Goal: Task Accomplishment & Management: Use online tool/utility

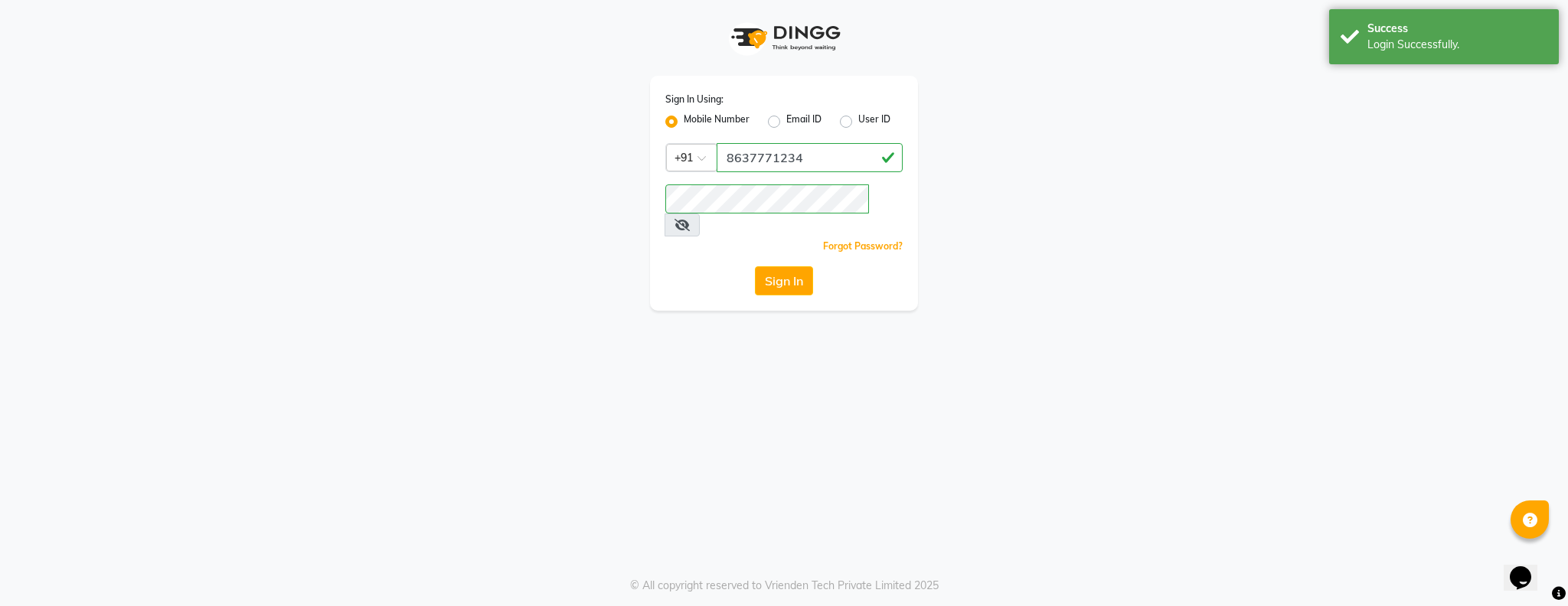
click at [725, 267] on div "Sign In" at bounding box center [784, 281] width 237 height 29
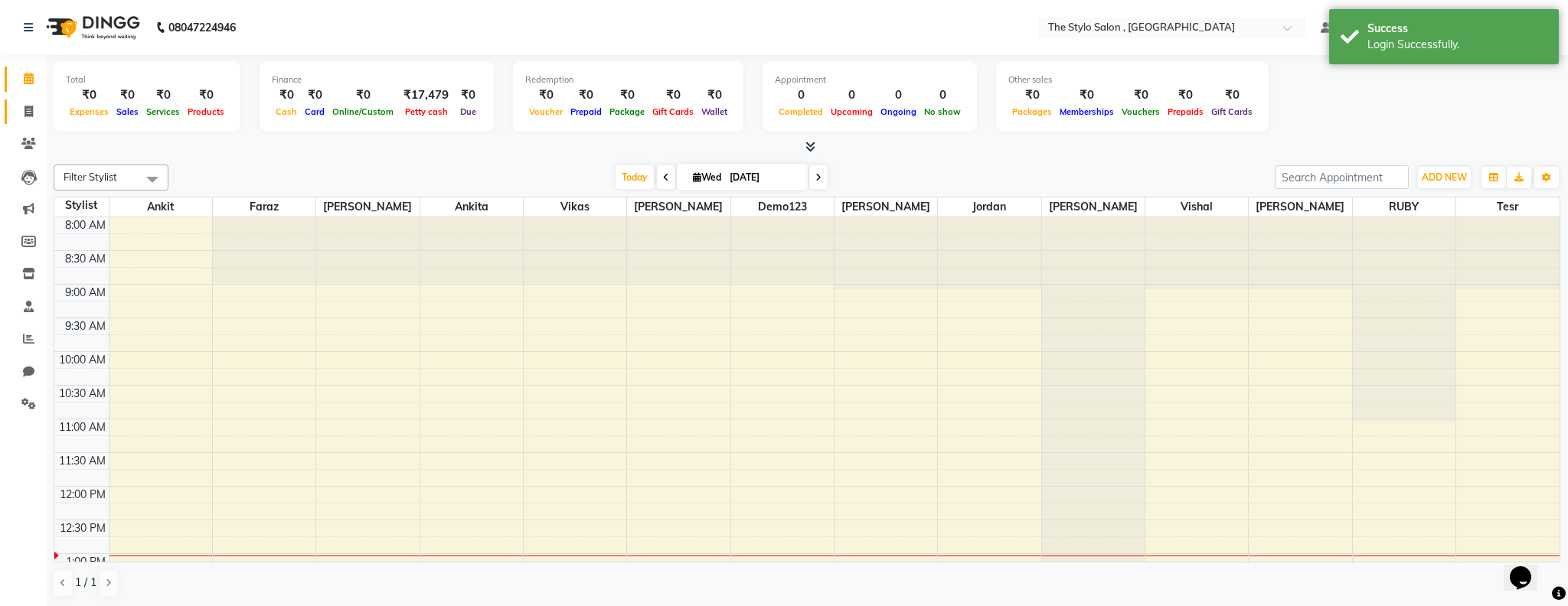
click at [32, 106] on icon at bounding box center [28, 111] width 8 height 12
select select "service"
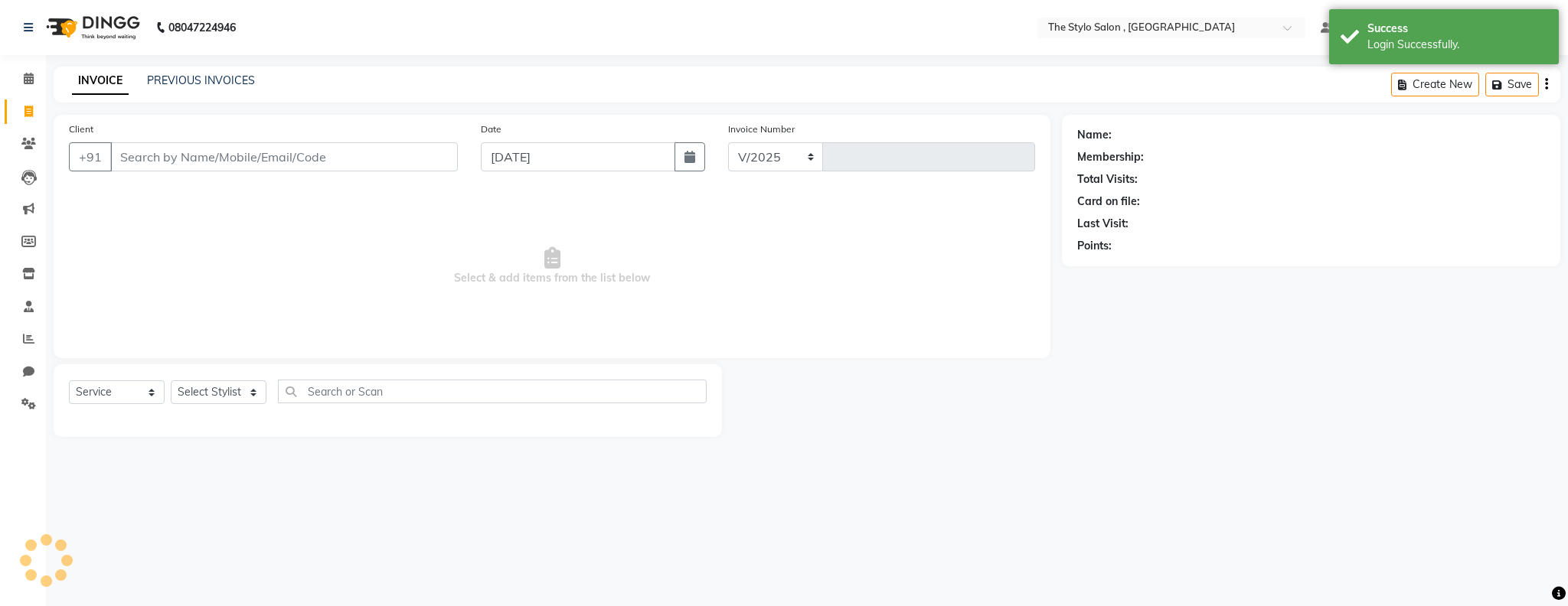
select select "3792"
type input "0200"
click at [246, 152] on input "Client" at bounding box center [284, 156] width 348 height 29
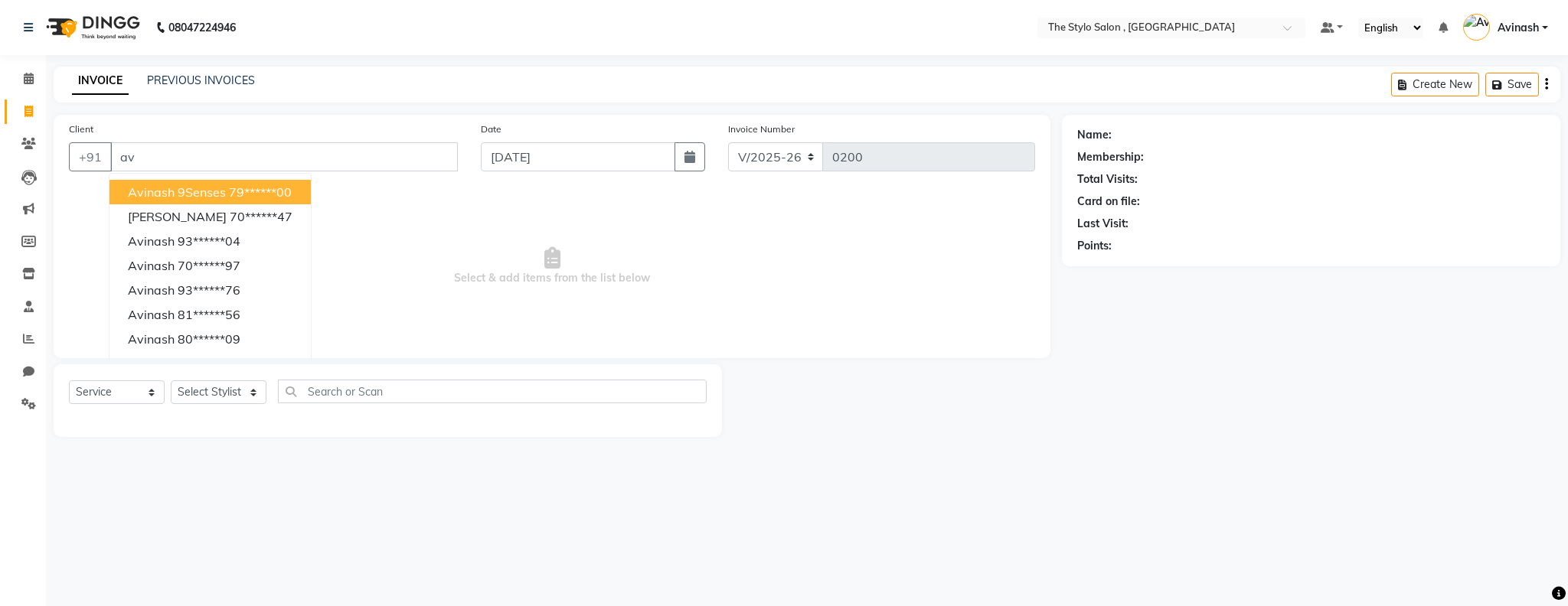
type input "a"
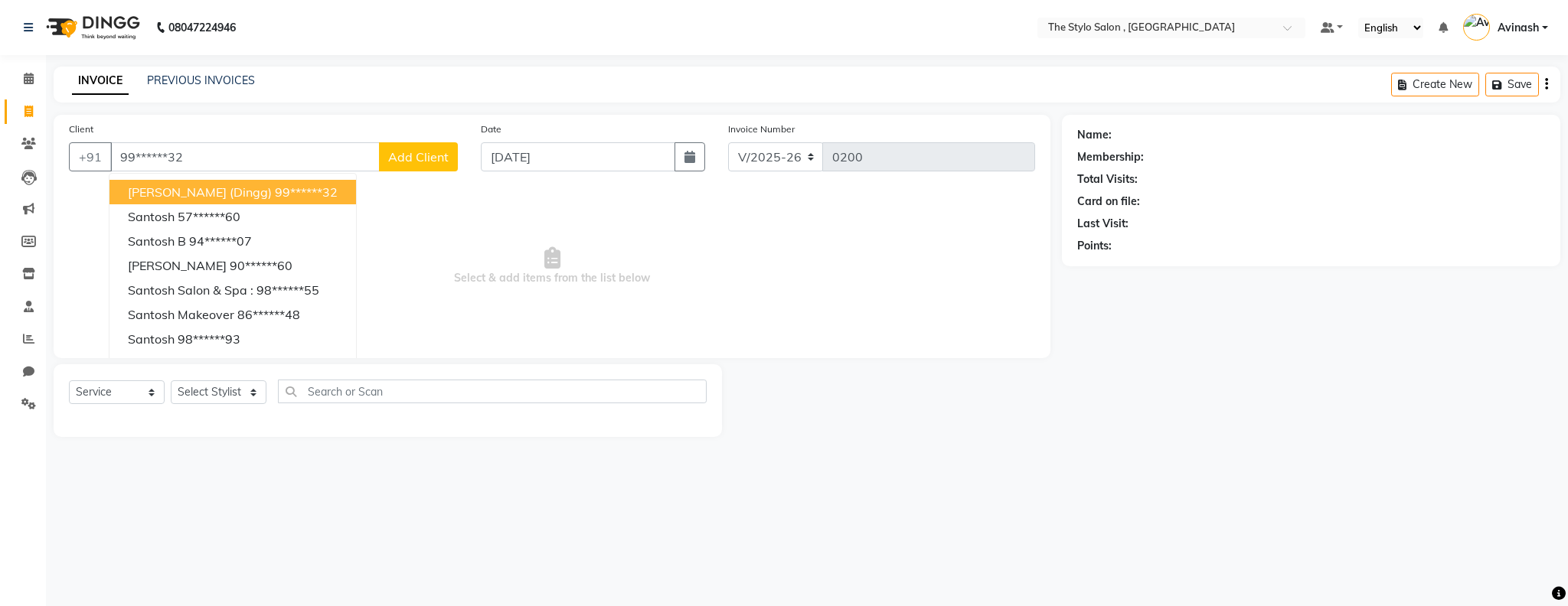
type input "99******32"
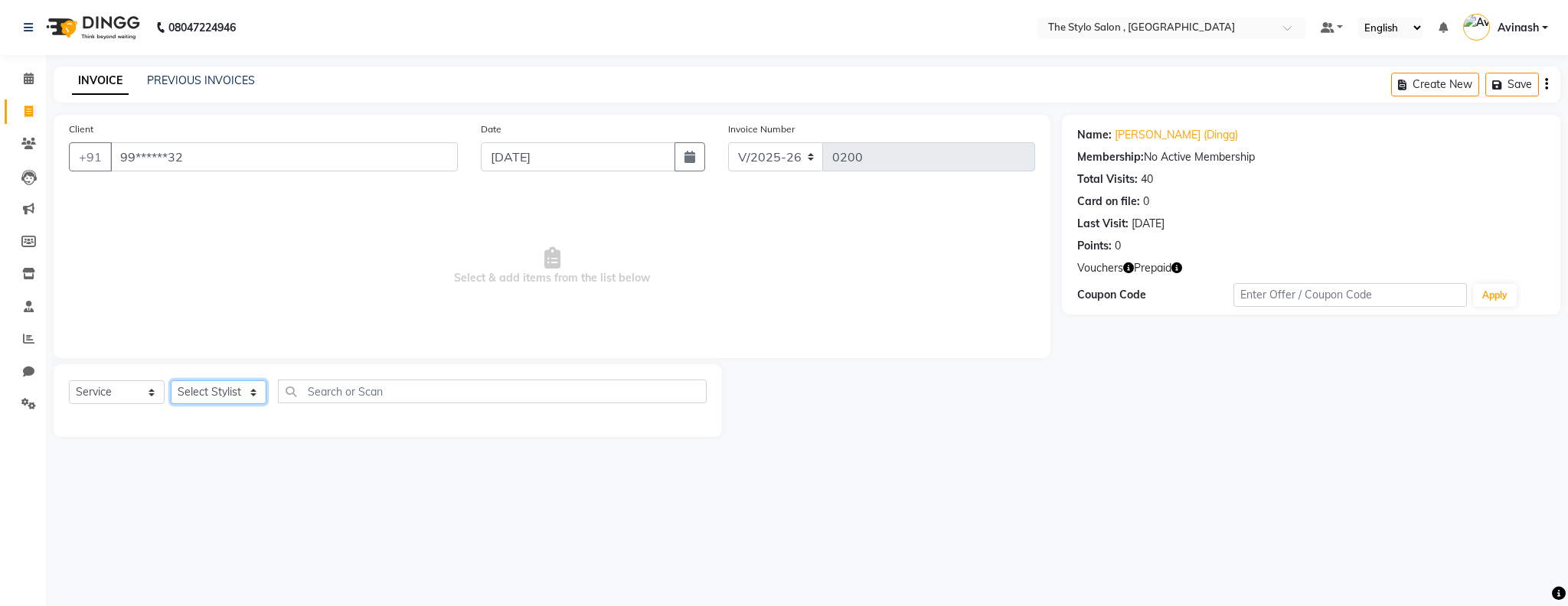
click at [211, 388] on select "Select Stylist [PERSON_NAME] [PERSON_NAME] [PERSON_NAME] [PERSON_NAME] Demo123 …" at bounding box center [218, 392] width 95 height 23
select select "50358"
click at [171, 380] on select "Select Stylist [PERSON_NAME] [PERSON_NAME] [PERSON_NAME] [PERSON_NAME] Demo123 …" at bounding box center [218, 392] width 95 height 23
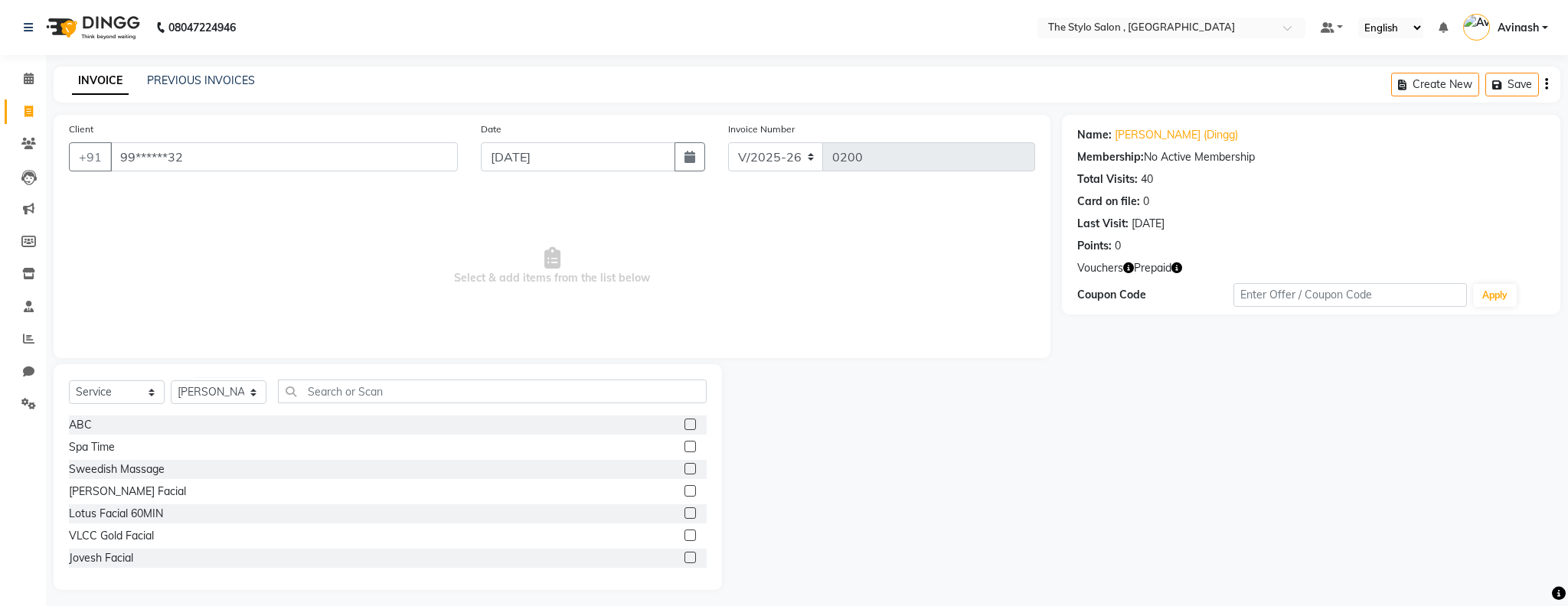
click at [688, 420] on label at bounding box center [690, 425] width 12 height 12
click at [688, 420] on input "checkbox" at bounding box center [689, 425] width 10 height 10
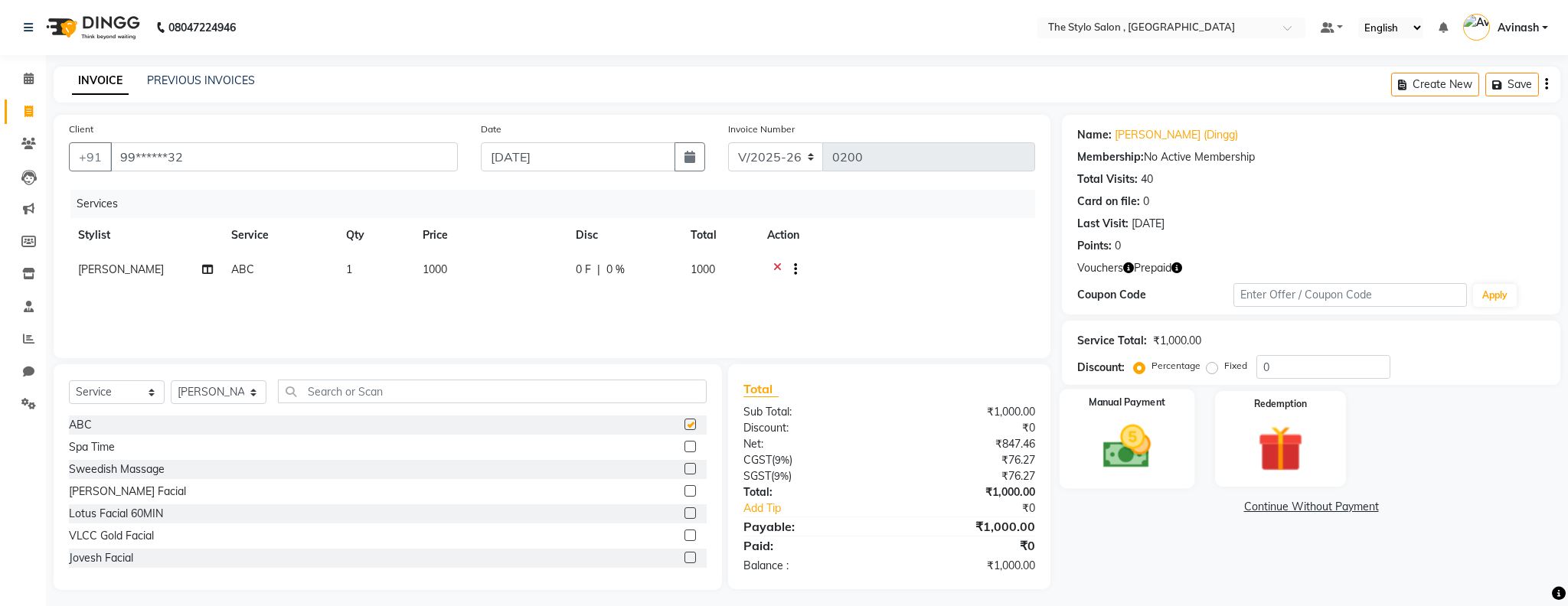
checkbox input "false"
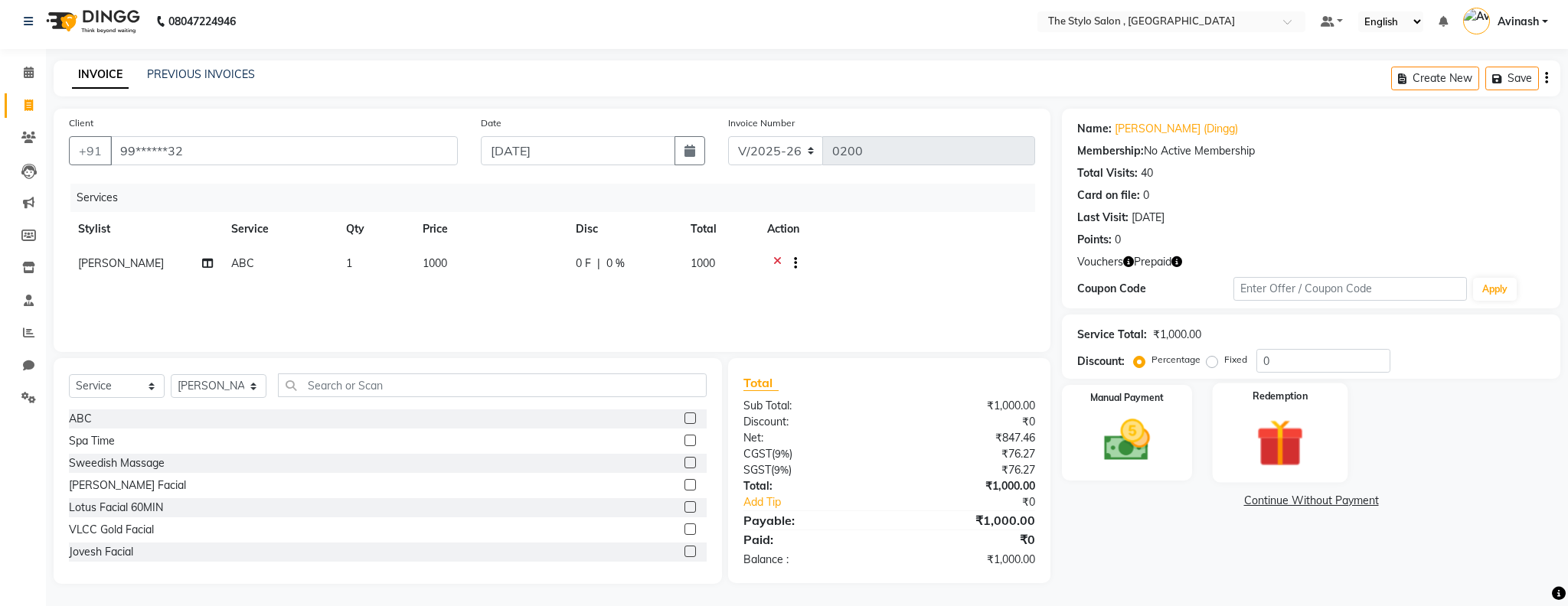
click at [1325, 403] on div "Redemption" at bounding box center [1280, 433] width 135 height 99
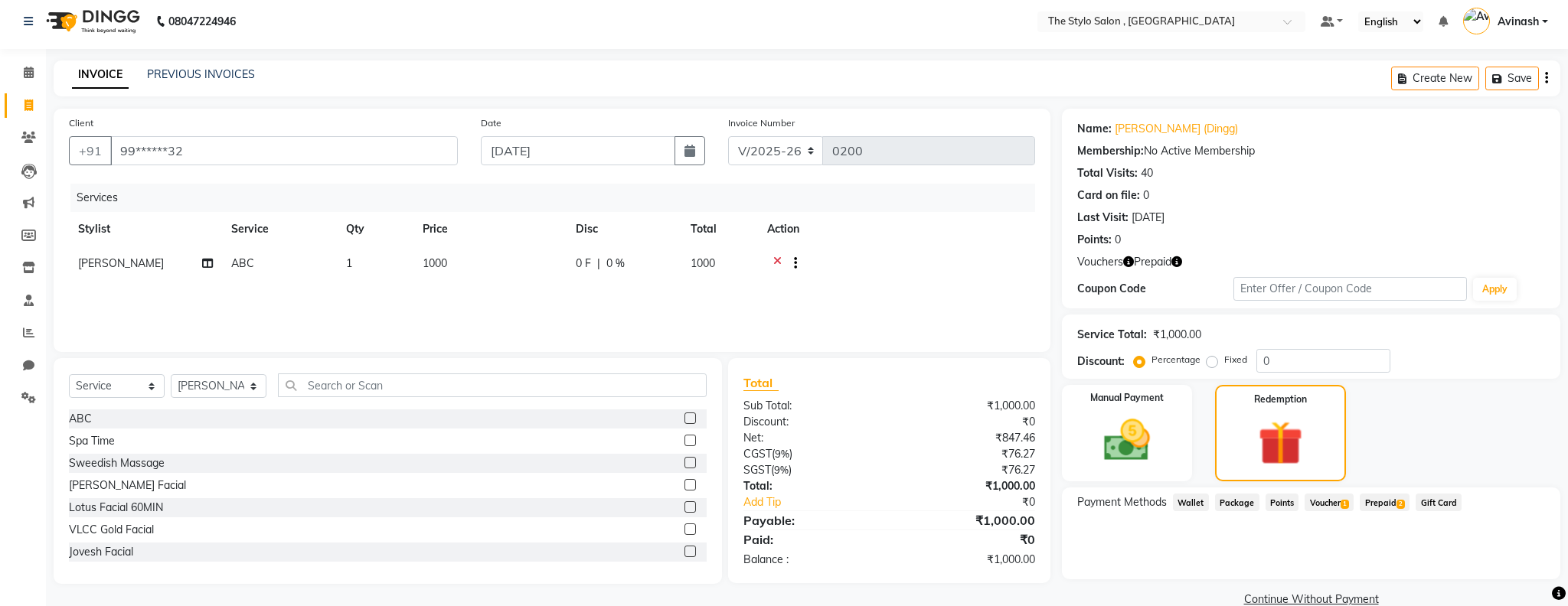
scroll to position [33, 0]
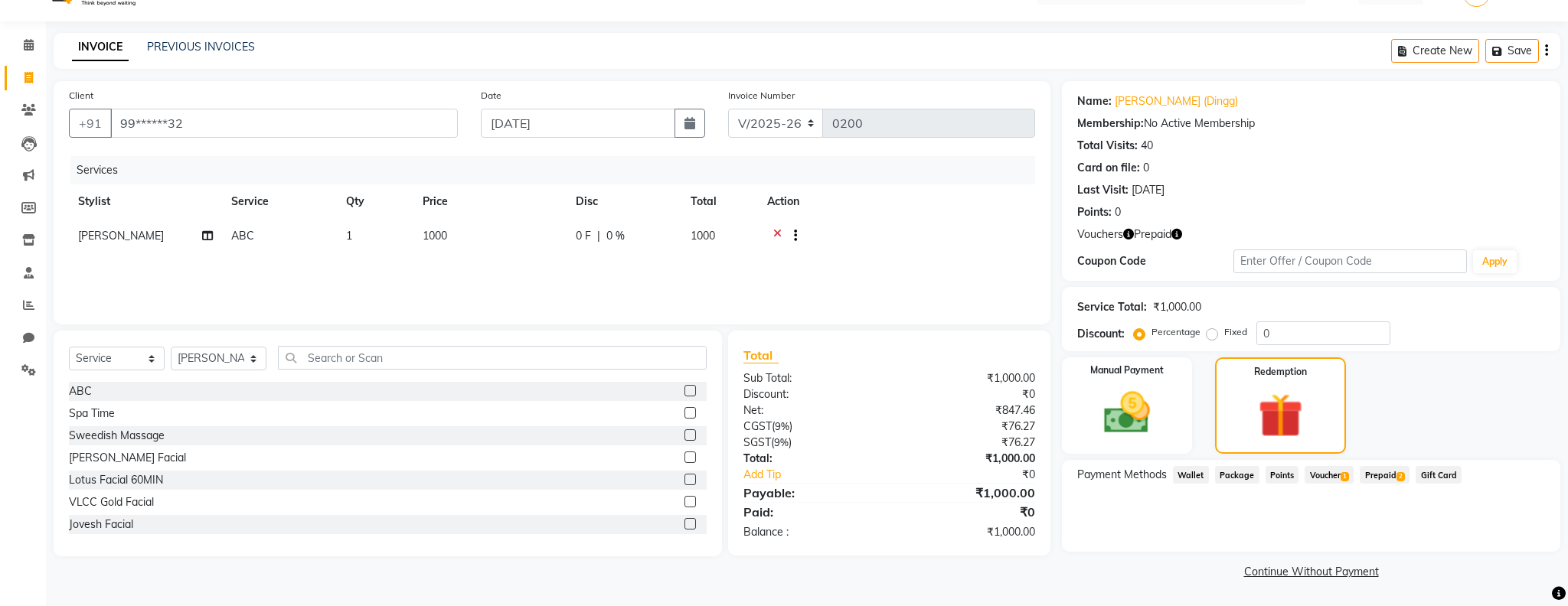
click at [1203, 466] on span "Wallet" at bounding box center [1190, 474] width 36 height 18
click at [249, 127] on input "99******32" at bounding box center [284, 123] width 348 height 29
click at [25, 115] on span at bounding box center [28, 110] width 27 height 18
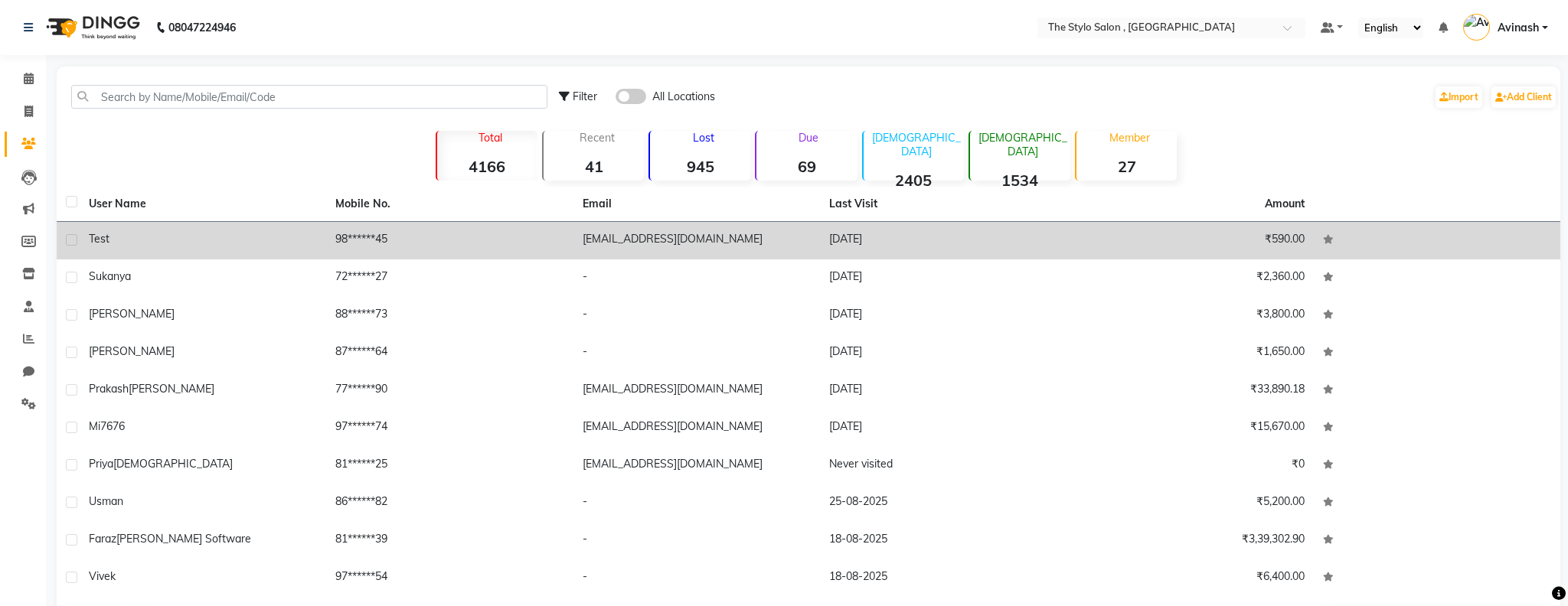
click at [376, 237] on td "98******45" at bounding box center [449, 240] width 247 height 38
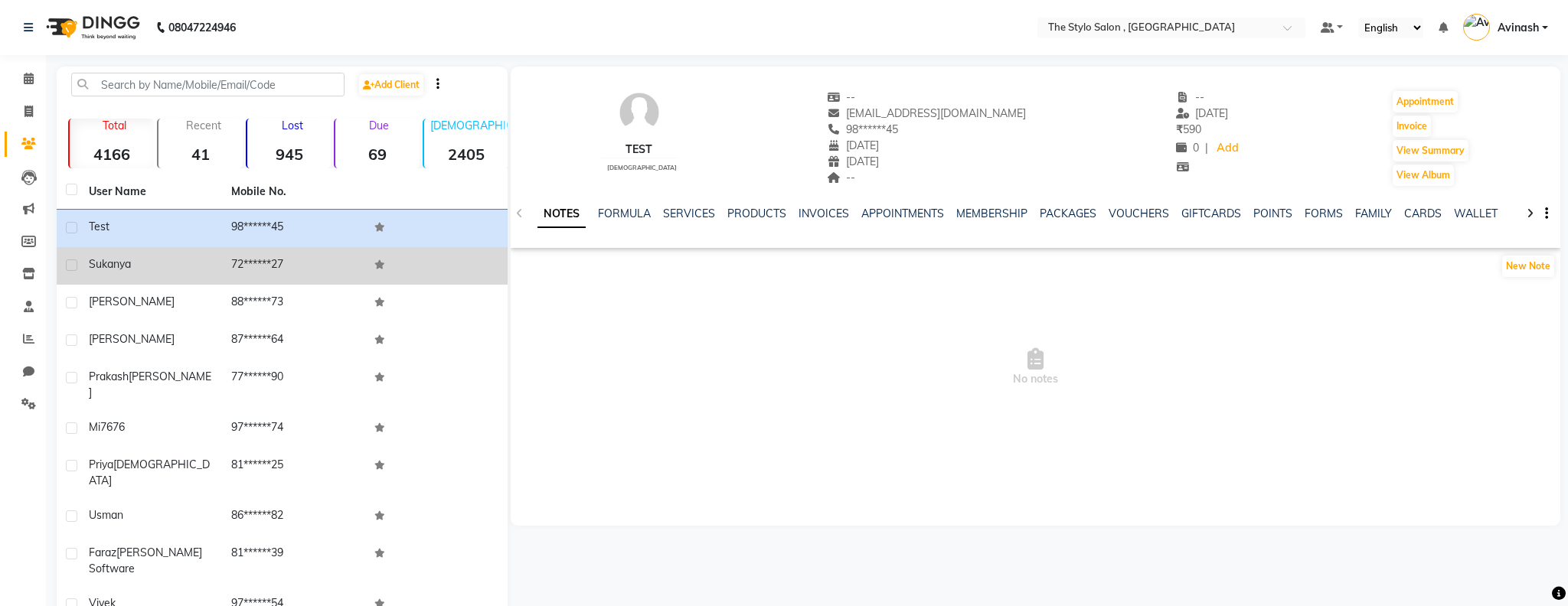
click at [157, 259] on div "Sukanya" at bounding box center [151, 264] width 124 height 16
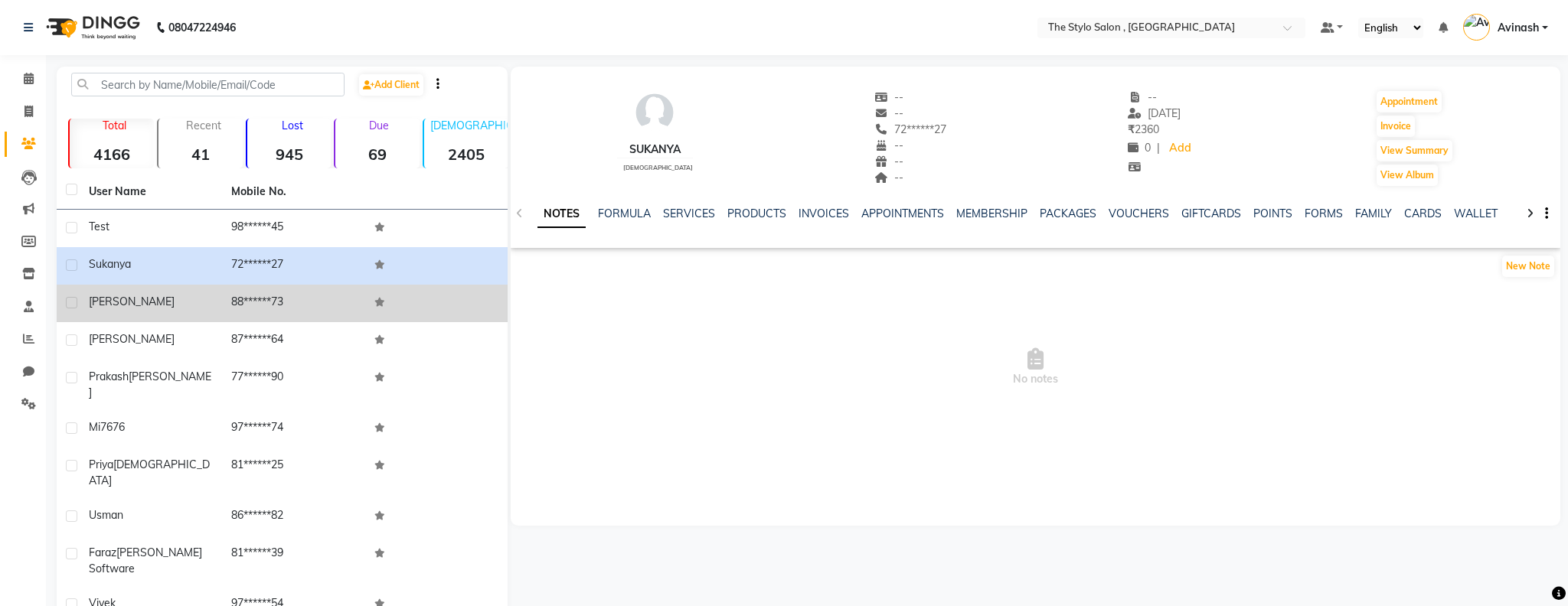
click at [282, 303] on td "88******73" at bounding box center [293, 303] width 142 height 38
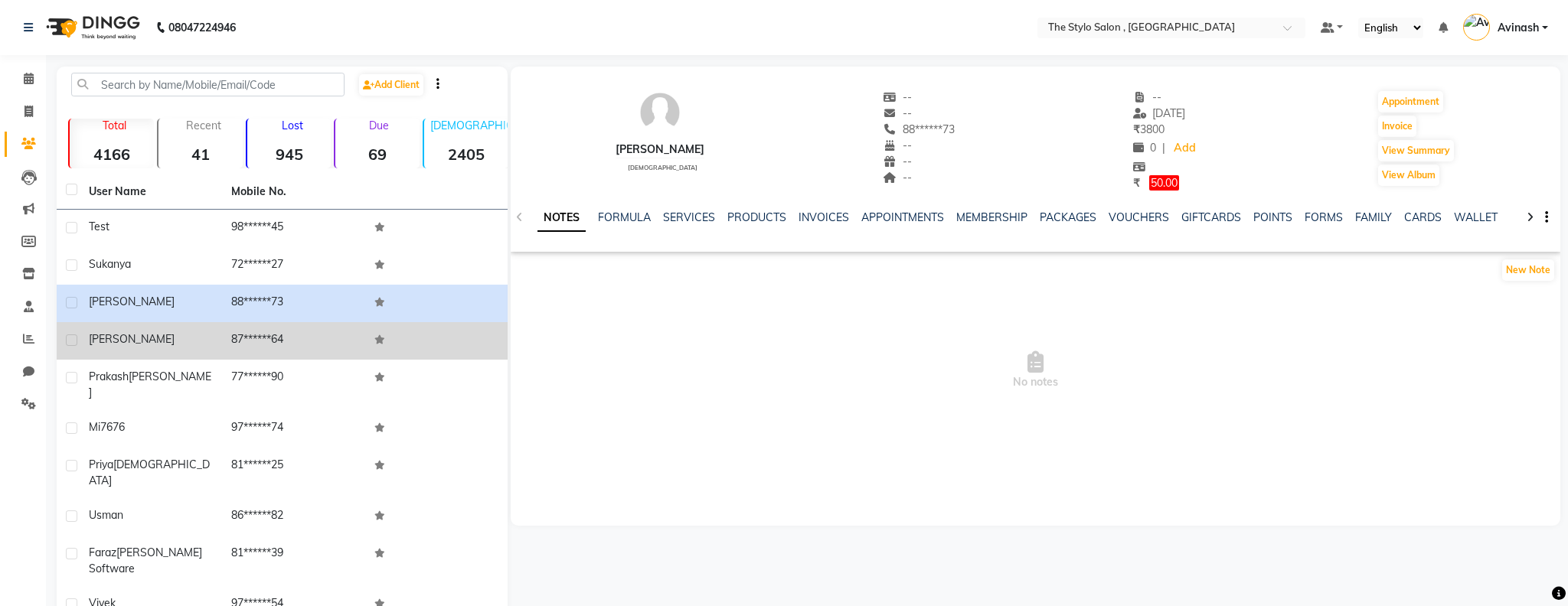
click at [269, 345] on td "87******64" at bounding box center [293, 340] width 142 height 38
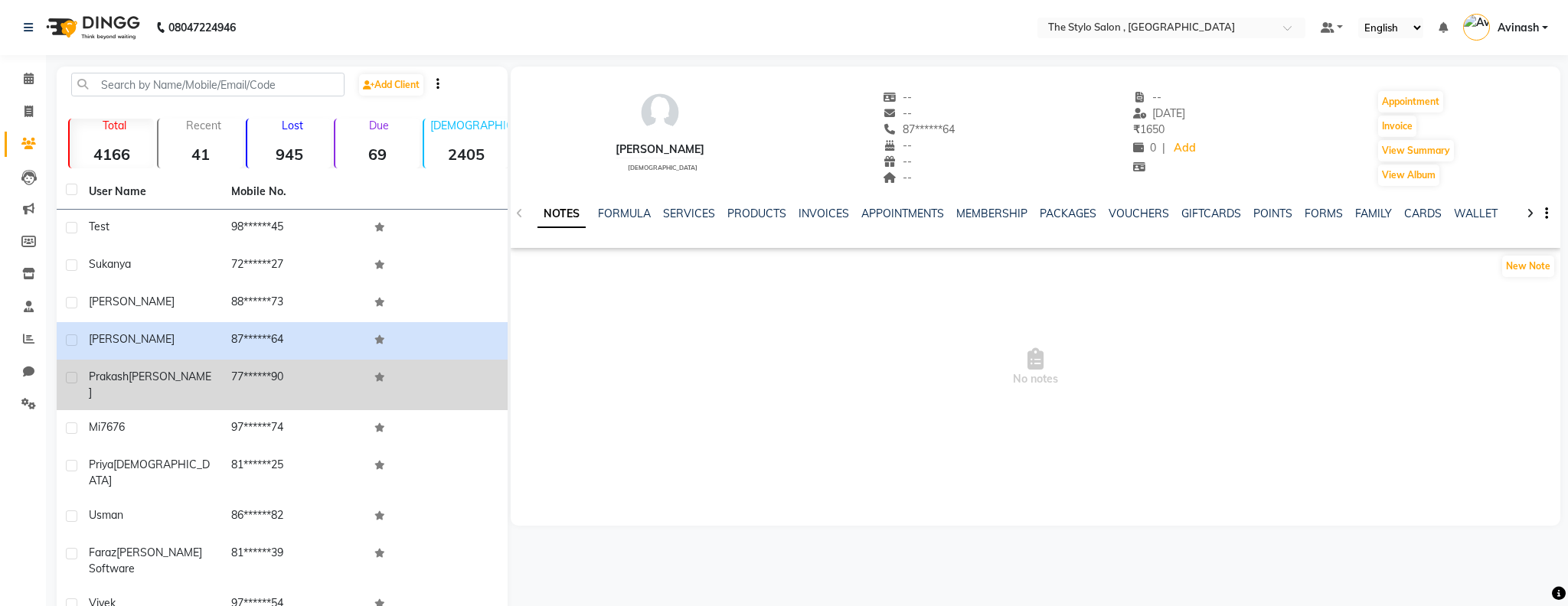
click at [245, 376] on td "77******90" at bounding box center [293, 384] width 142 height 50
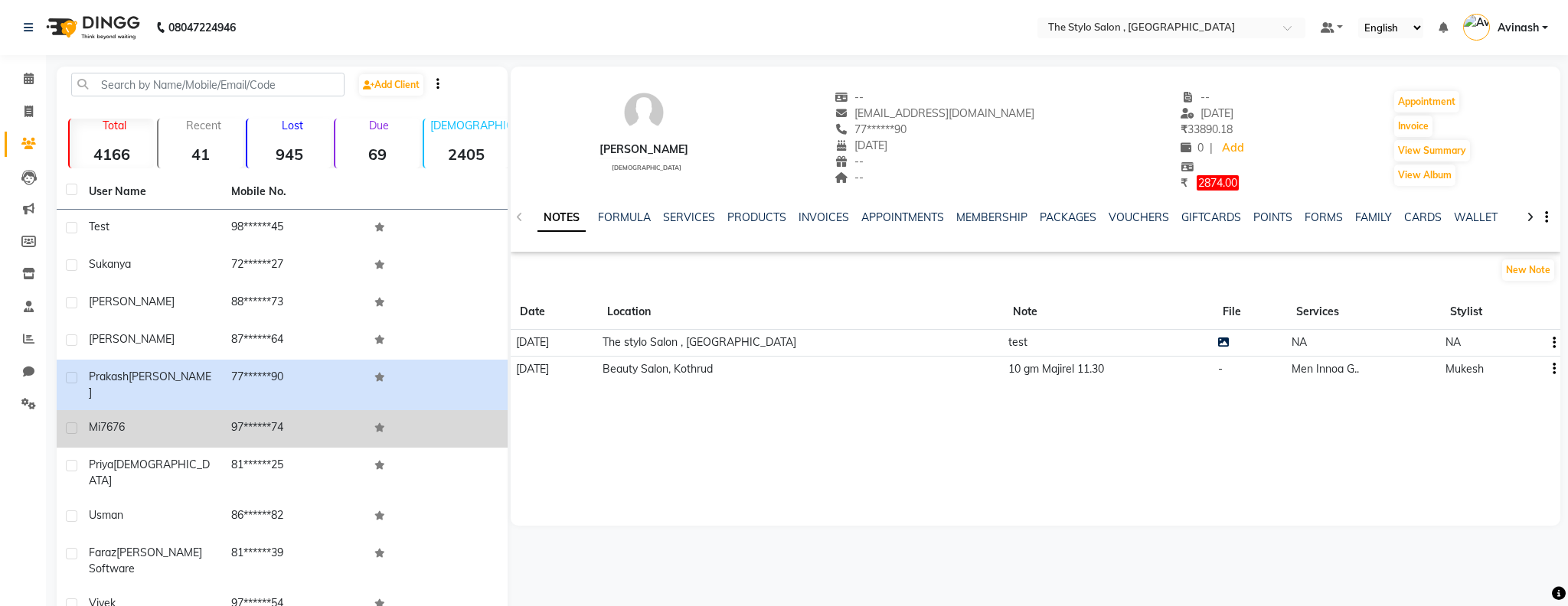
click at [258, 420] on td "97******74" at bounding box center [293, 429] width 142 height 38
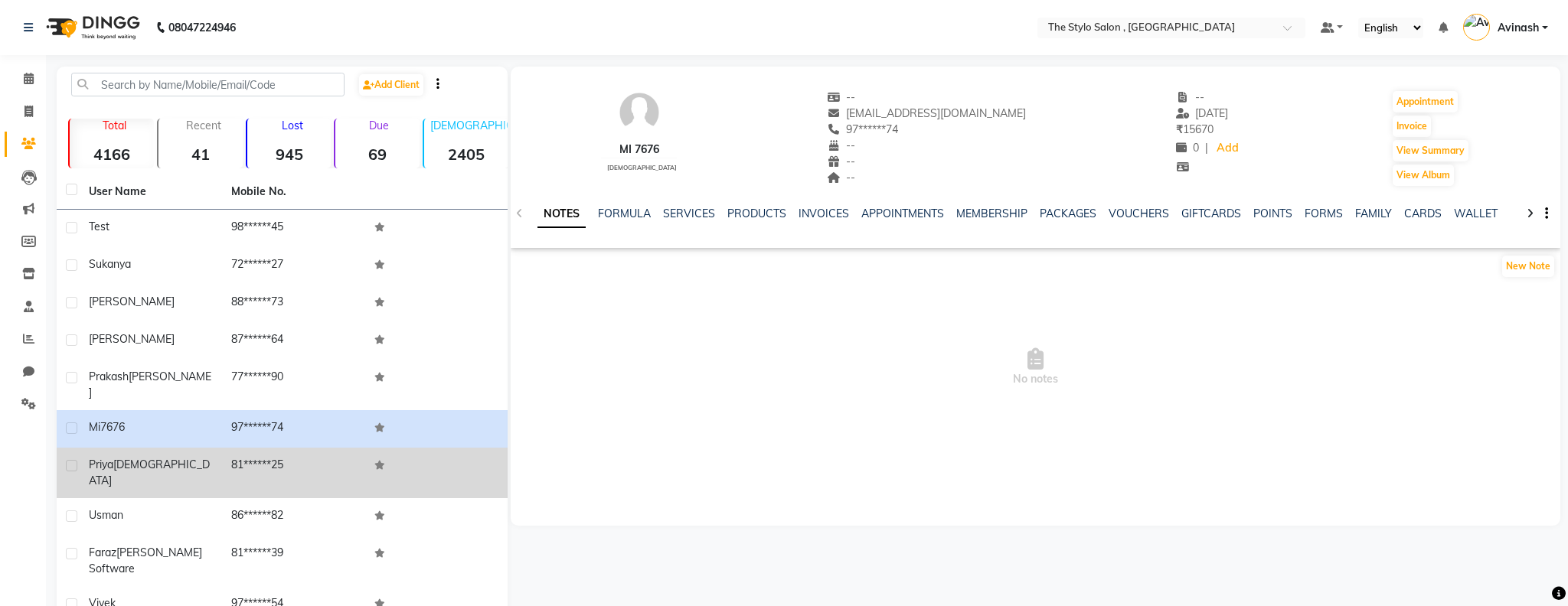
click at [256, 463] on td "81******25" at bounding box center [293, 473] width 142 height 50
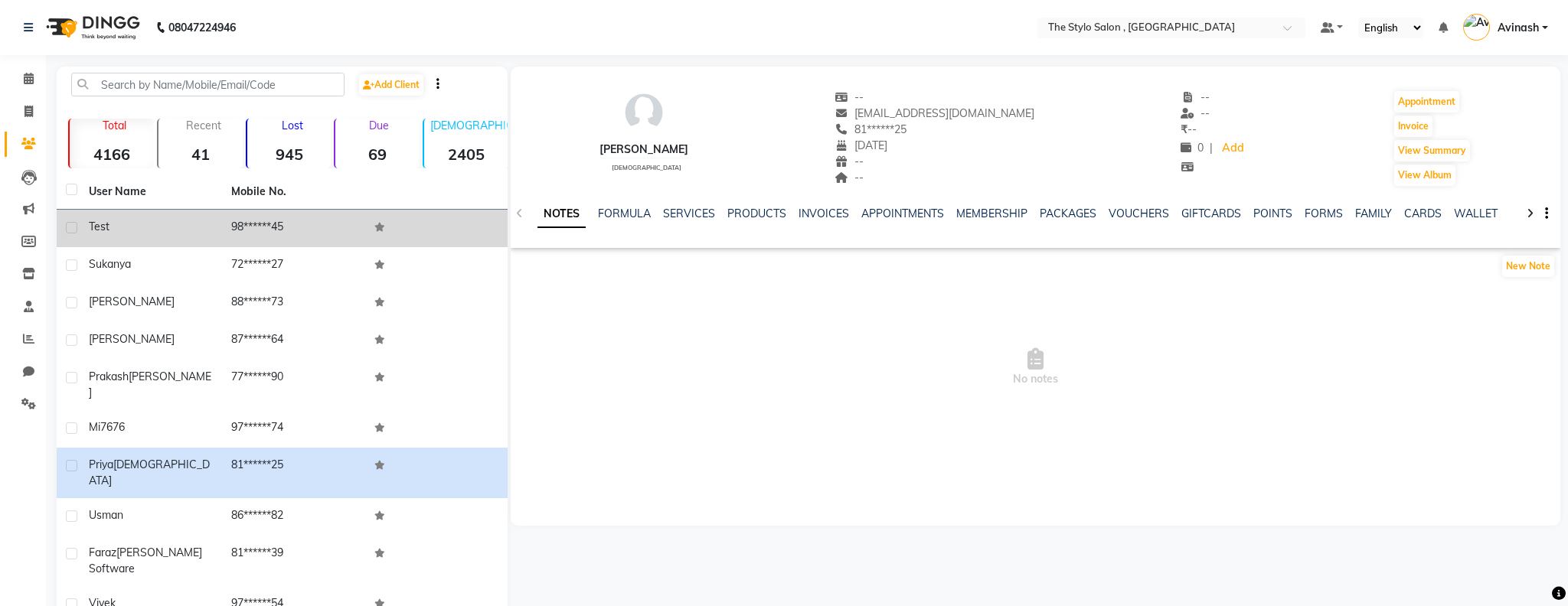
click at [265, 225] on td "98******45" at bounding box center [293, 228] width 142 height 38
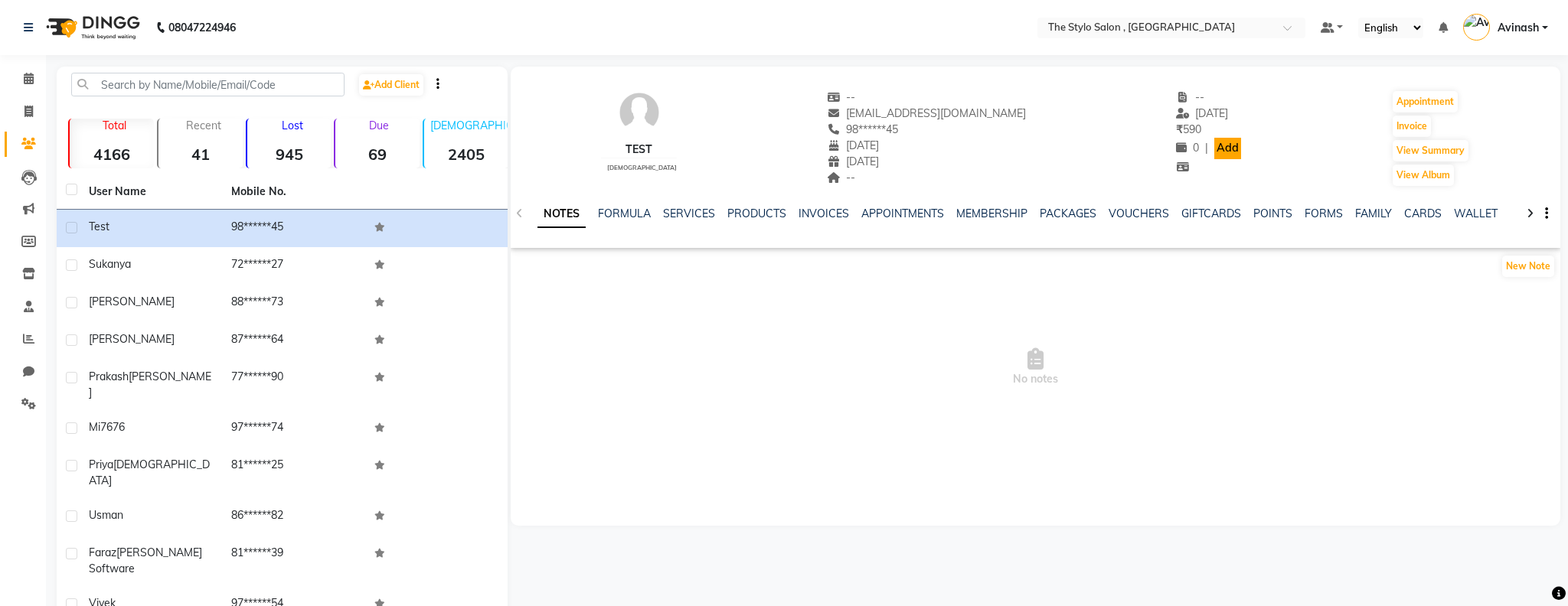
click at [1214, 150] on link "Add" at bounding box center [1228, 149] width 27 height 22
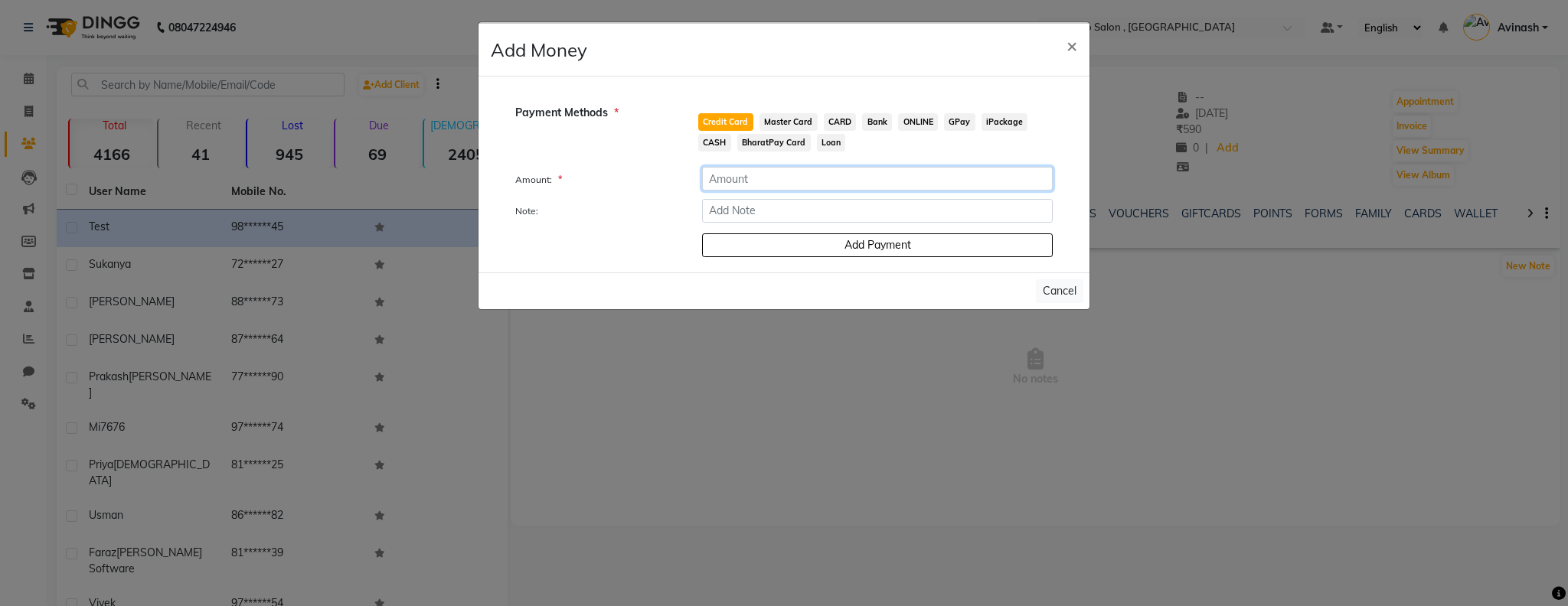
click at [789, 167] on input "number" at bounding box center [876, 179] width 350 height 23
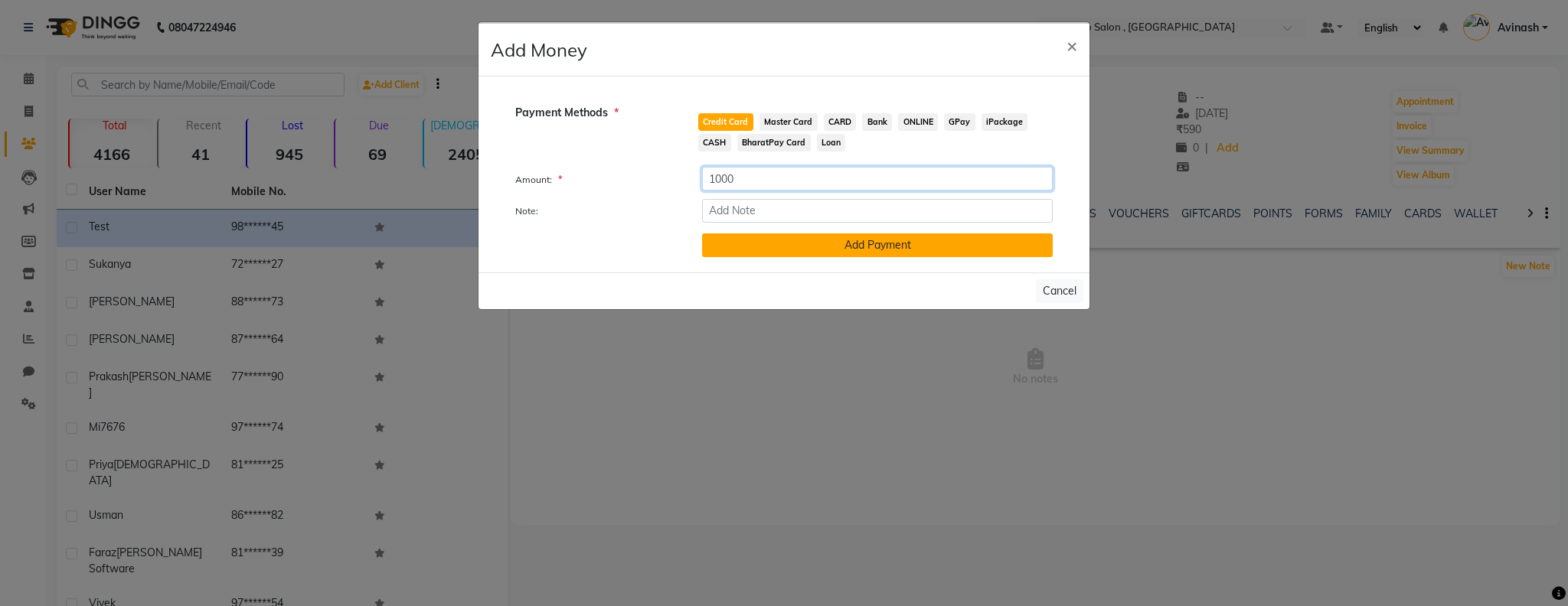
type input "1000"
click at [807, 250] on button "Add Payment" at bounding box center [876, 245] width 350 height 23
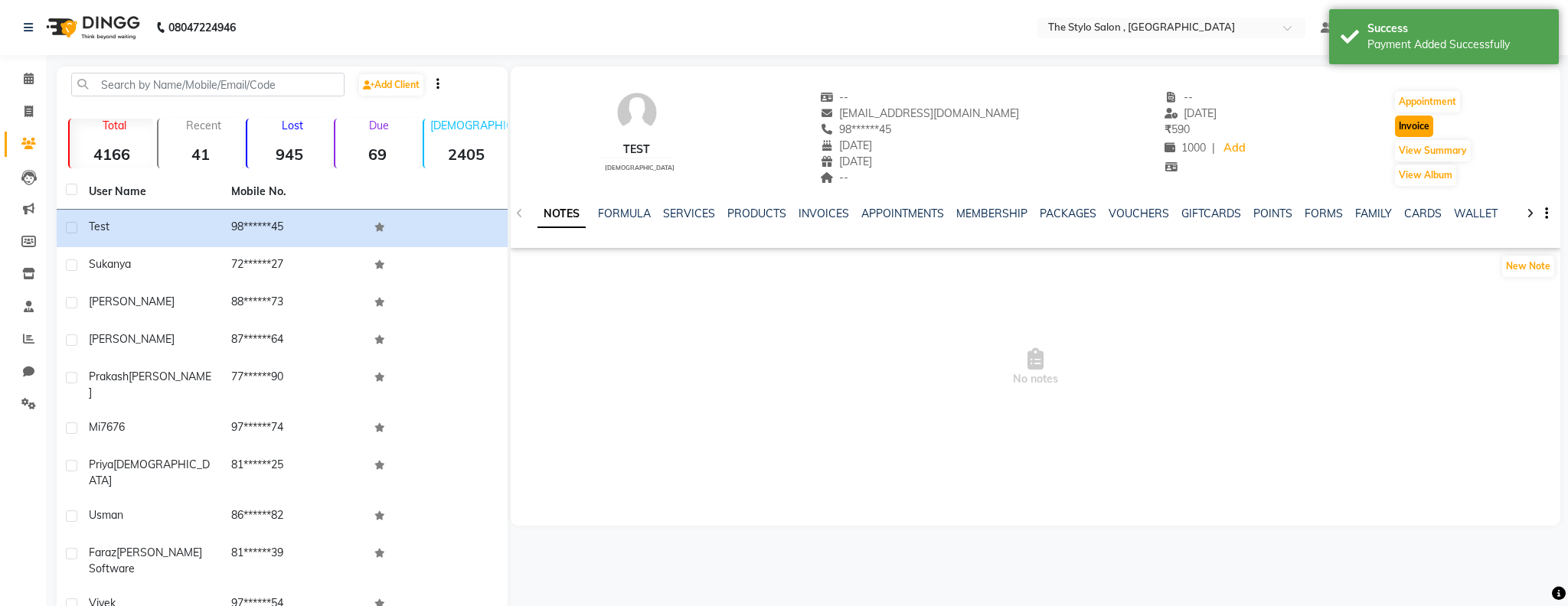
click at [1412, 120] on button "Invoice" at bounding box center [1414, 126] width 38 height 22
select select "3792"
select select "service"
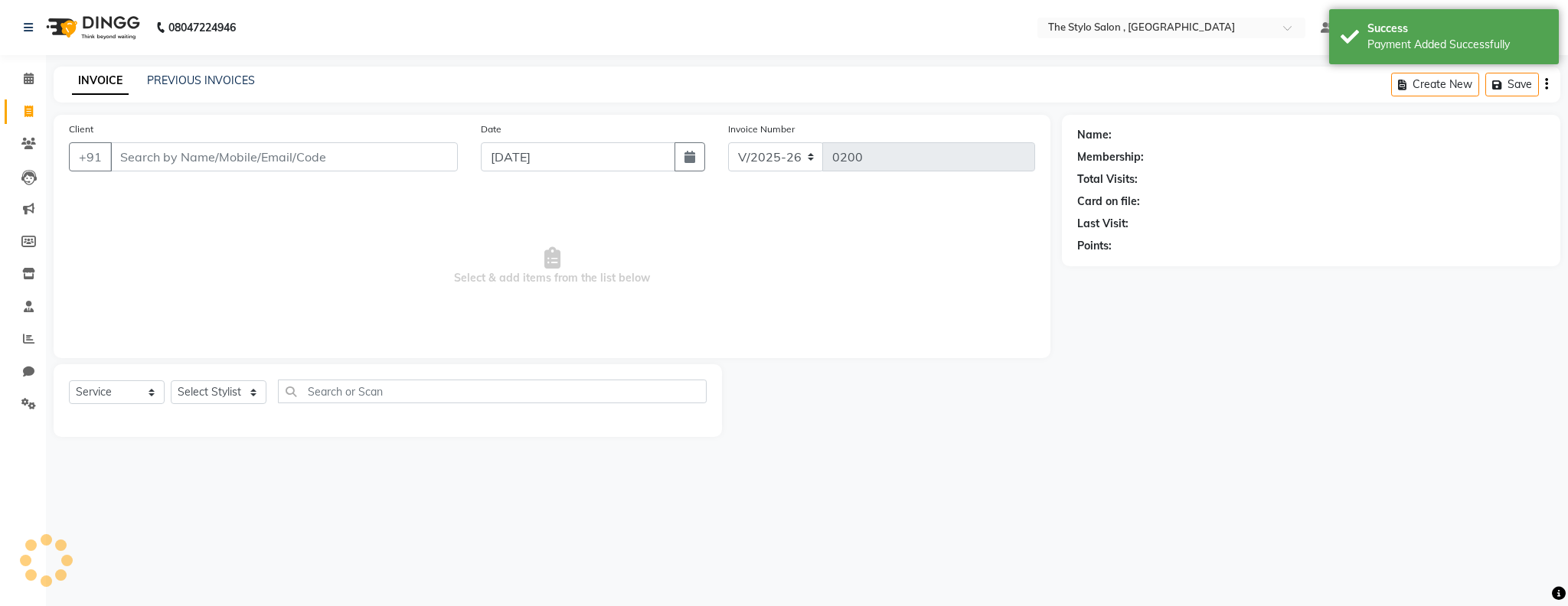
type input "98******45"
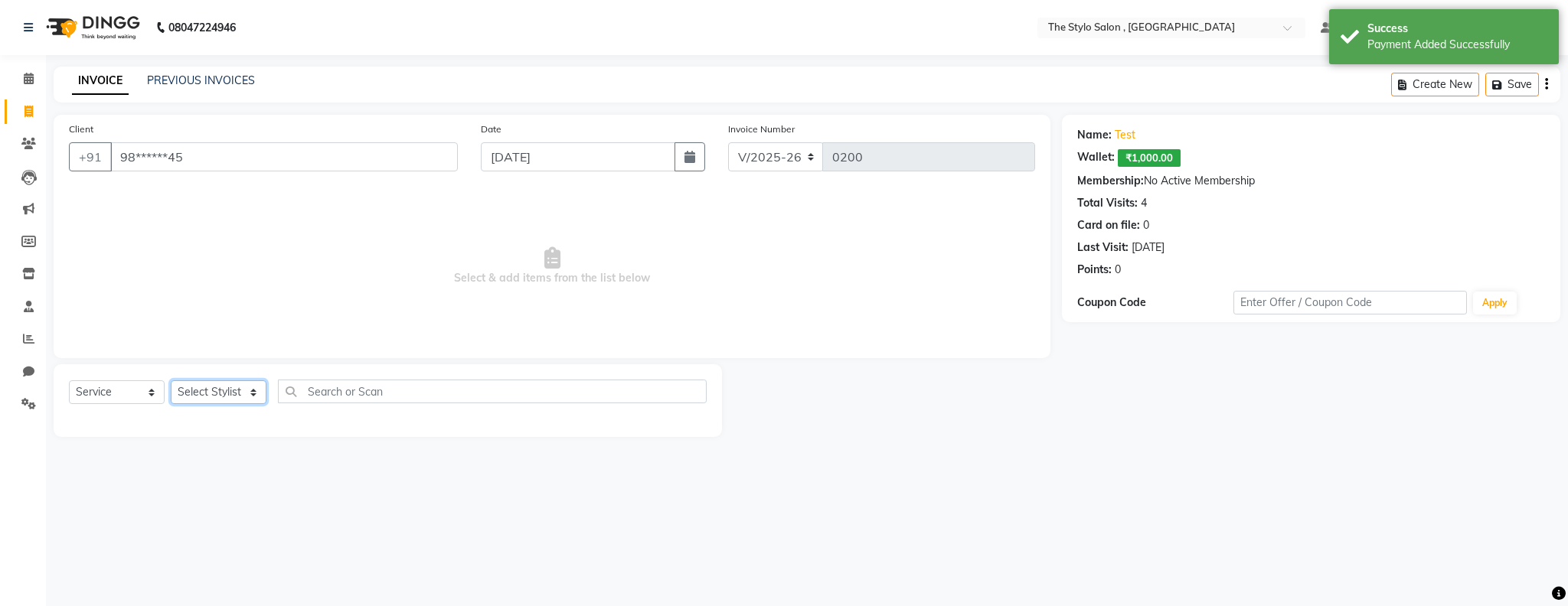
click at [227, 402] on select "Select Stylist [PERSON_NAME] [PERSON_NAME] [PERSON_NAME] [PERSON_NAME] Demo123 …" at bounding box center [218, 392] width 95 height 23
select select "18328"
click at [171, 380] on select "Select Stylist [PERSON_NAME] [PERSON_NAME] [PERSON_NAME] [PERSON_NAME] Demo123 …" at bounding box center [218, 392] width 95 height 23
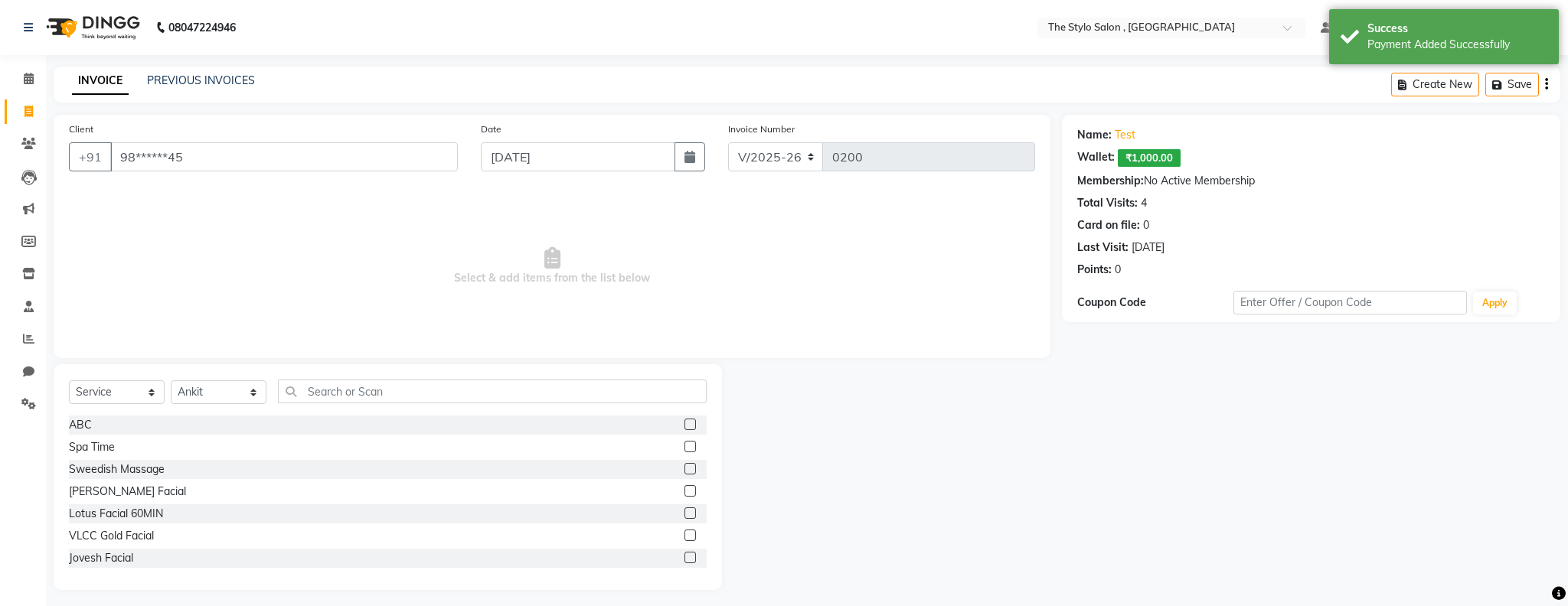
click at [689, 424] on label at bounding box center [690, 425] width 12 height 12
click at [689, 424] on input "checkbox" at bounding box center [689, 425] width 10 height 10
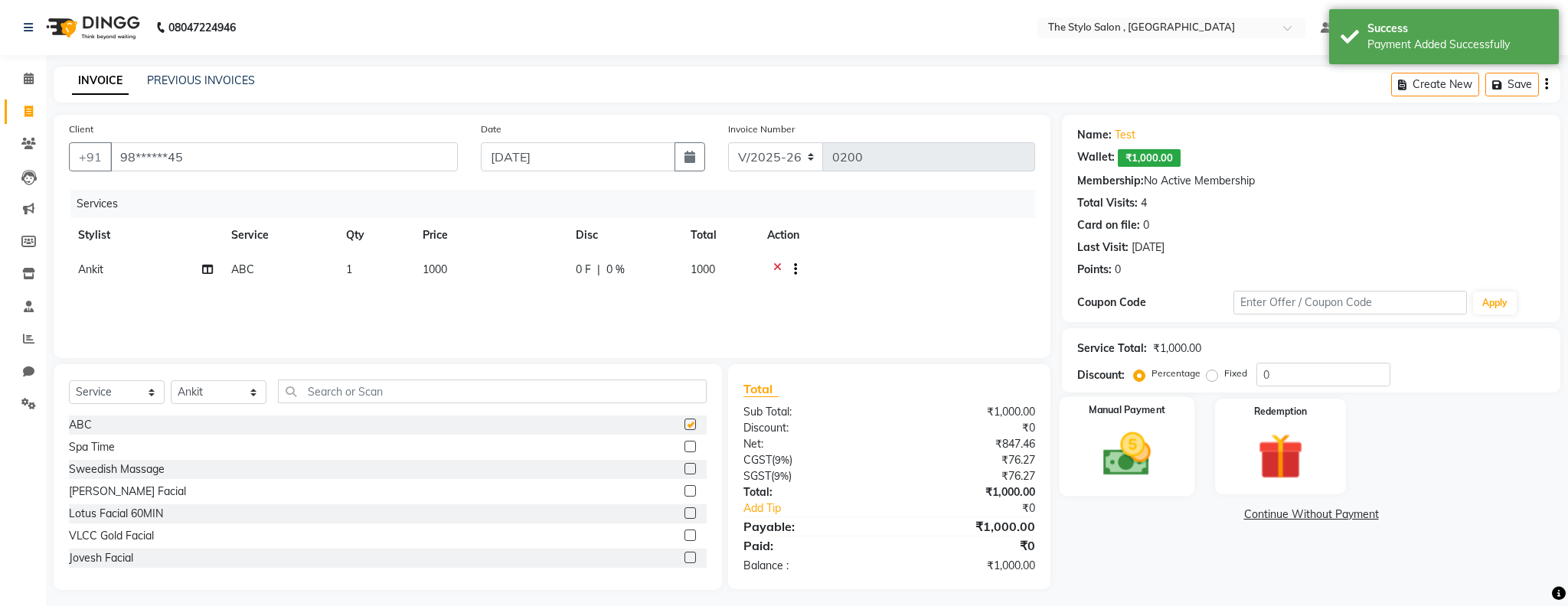
checkbox input "false"
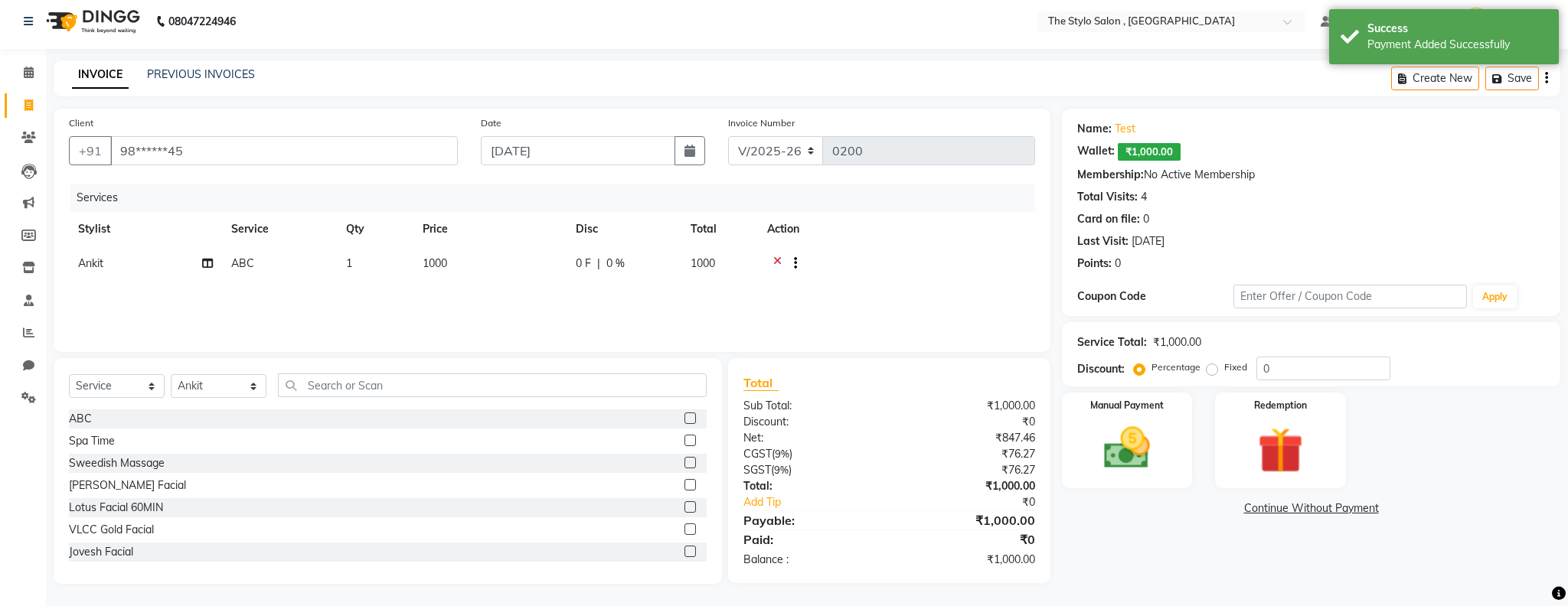
click at [1356, 439] on div "Manual Payment Redemption" at bounding box center [1310, 440] width 521 height 95
click at [1308, 444] on img at bounding box center [1280, 450] width 78 height 59
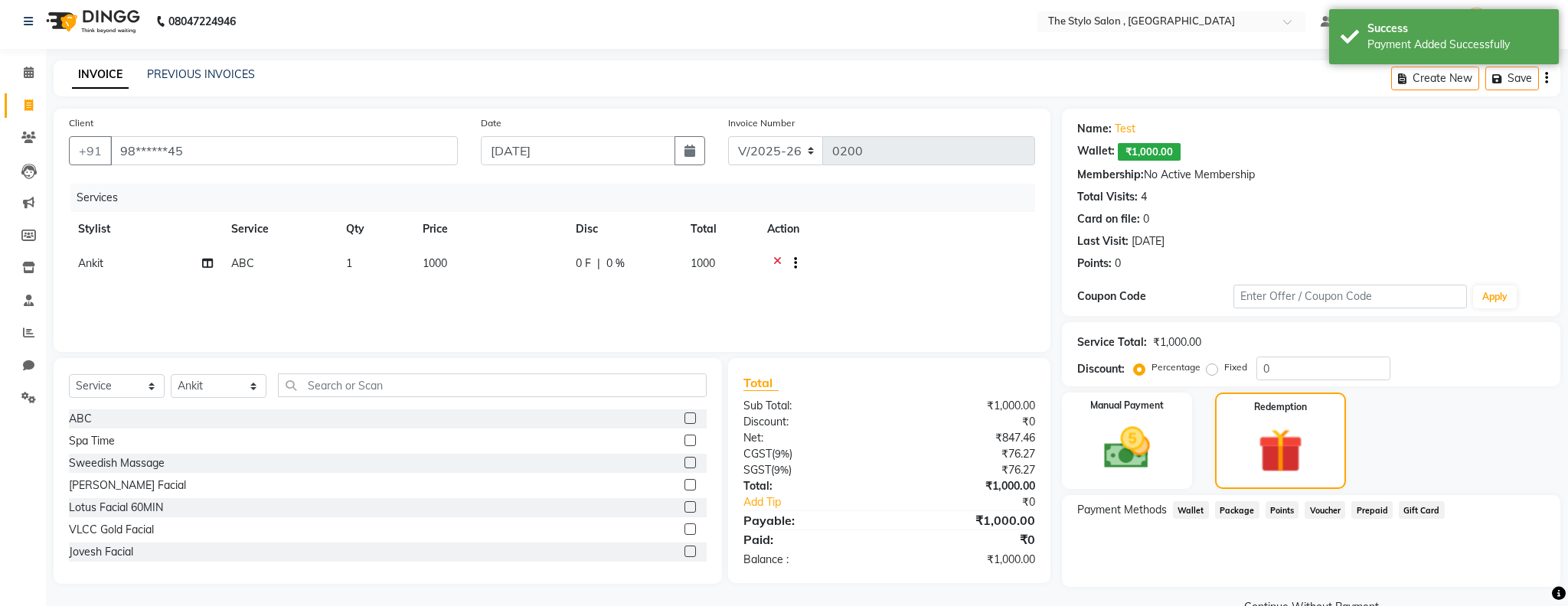
click at [1190, 509] on span "Wallet" at bounding box center [1190, 510] width 36 height 18
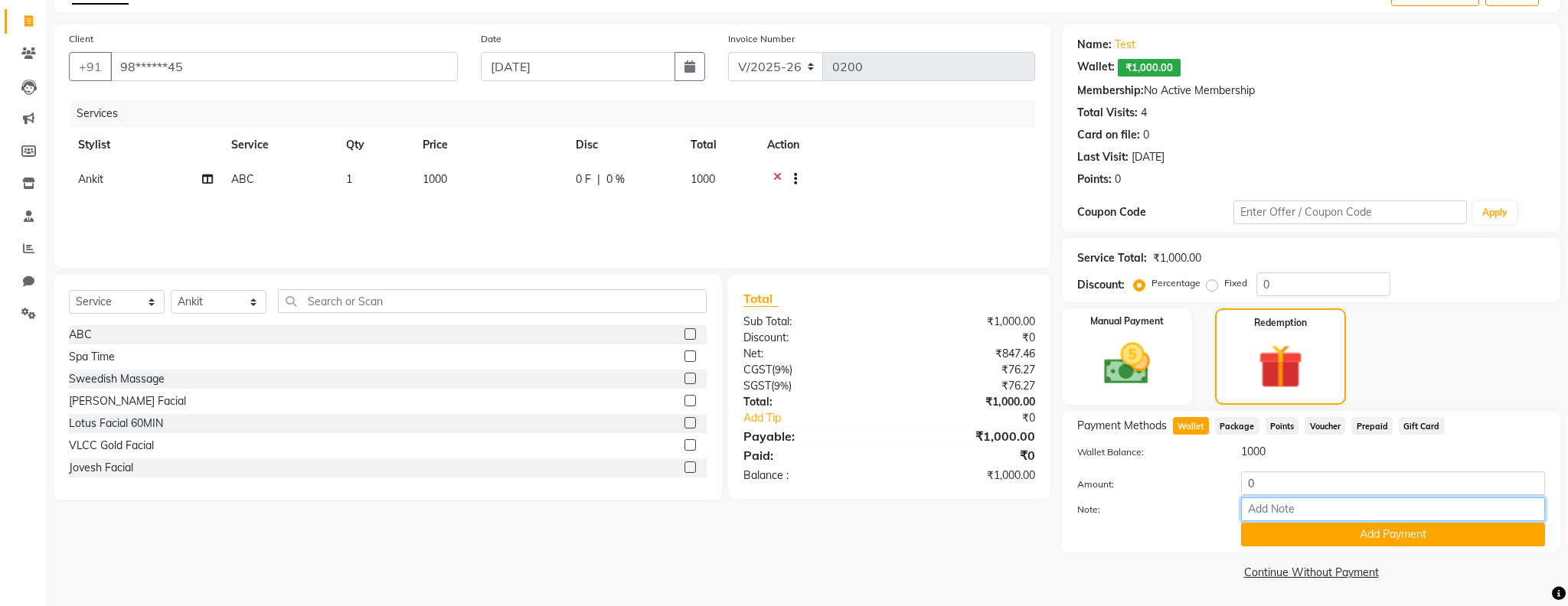
click at [1310, 497] on input "Note:" at bounding box center [1392, 509] width 304 height 23
click at [1325, 493] on input "0" at bounding box center [1392, 483] width 304 height 23
type input "100"
click at [1348, 532] on button "Add Payment" at bounding box center [1392, 534] width 304 height 23
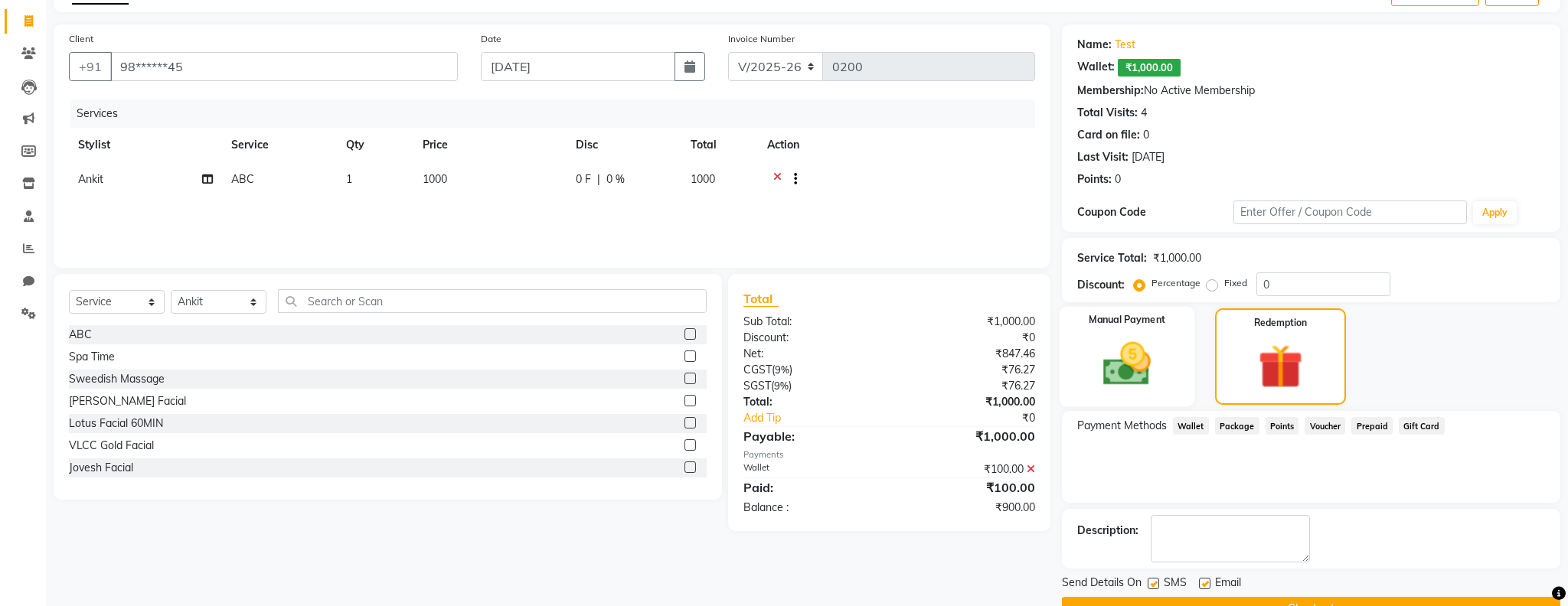
click at [1167, 366] on div "Manual Payment" at bounding box center [1127, 356] width 135 height 100
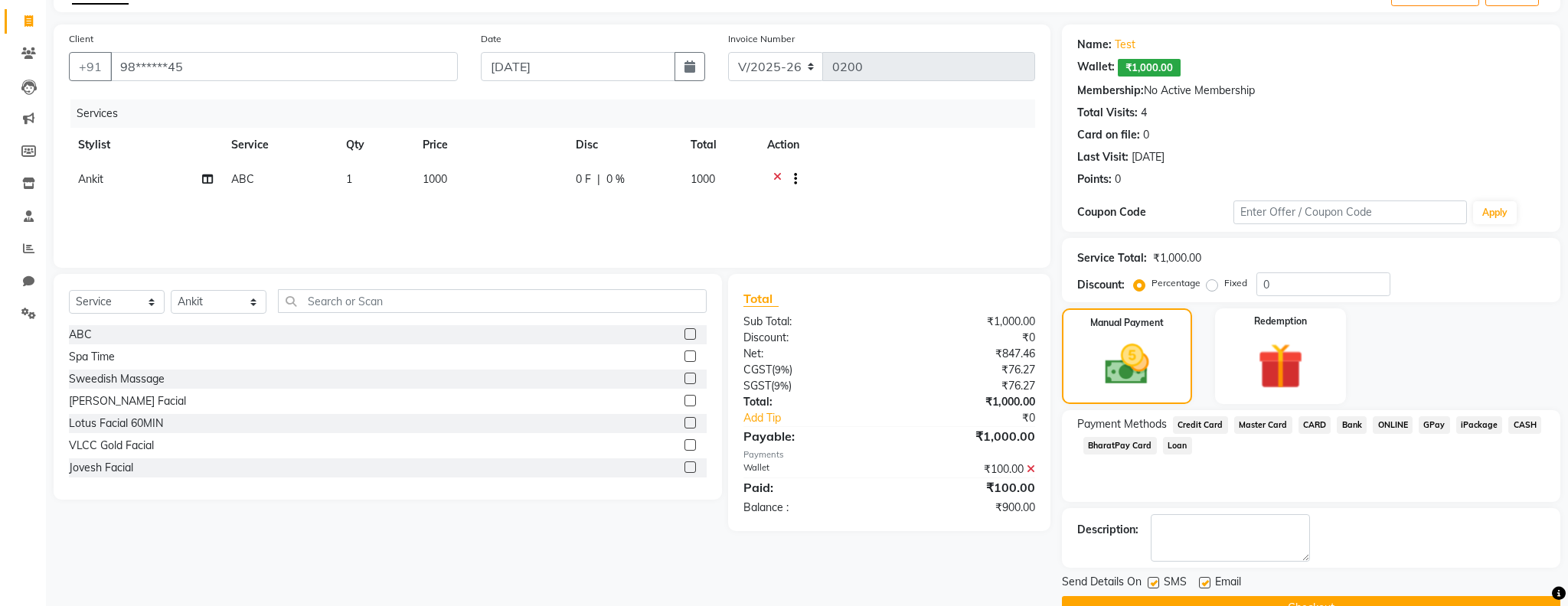
click at [1244, 425] on span "Master Card" at bounding box center [1264, 425] width 59 height 18
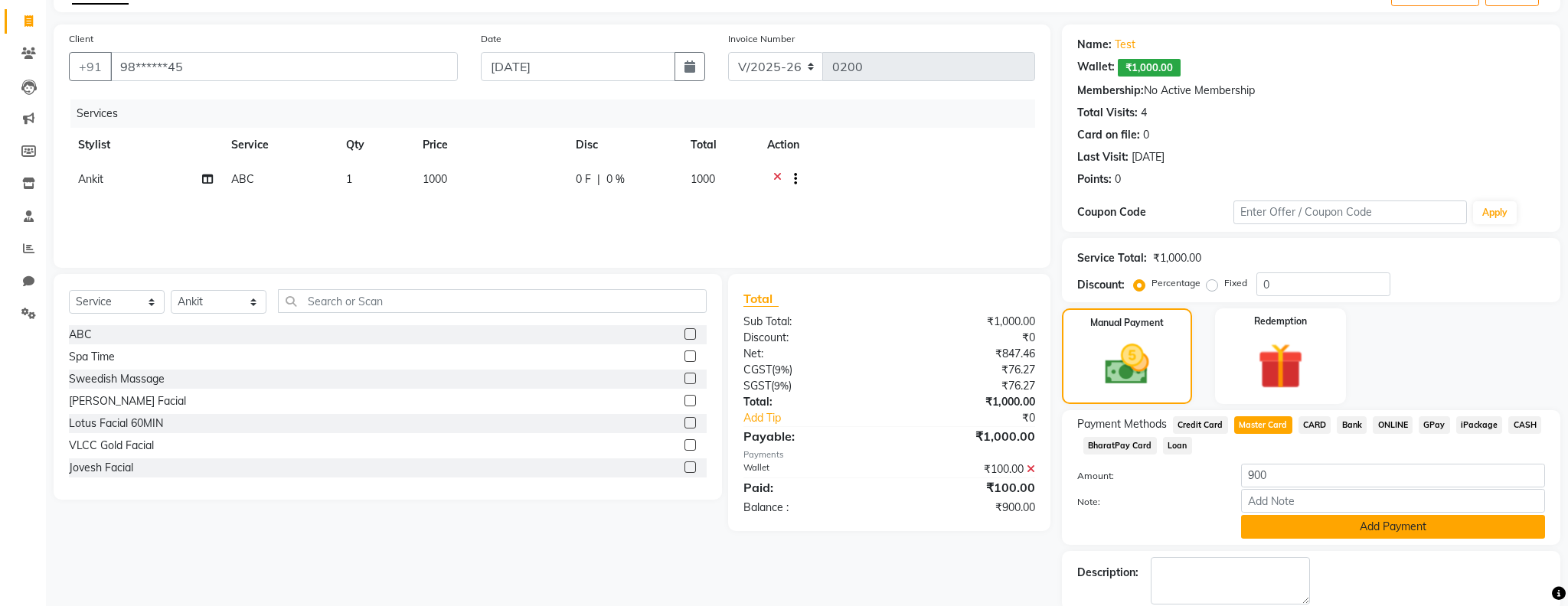
click at [1261, 529] on button "Add Payment" at bounding box center [1392, 527] width 304 height 23
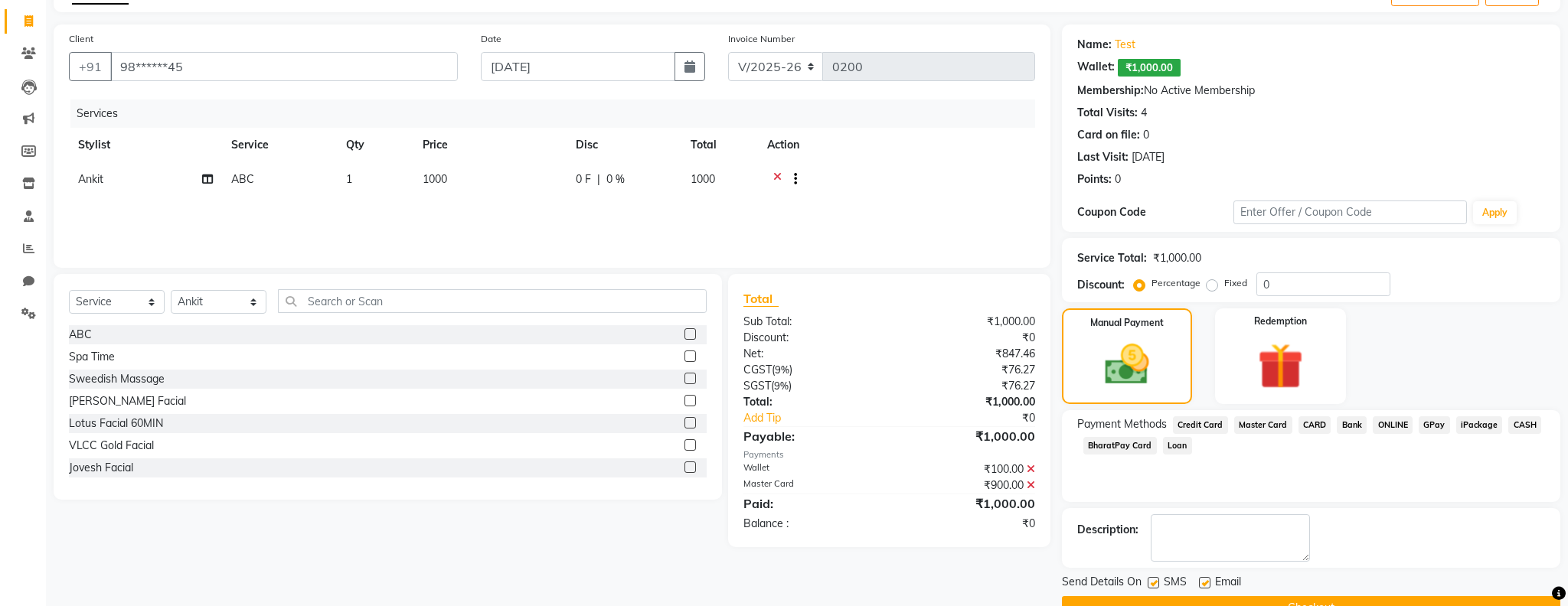
scroll to position [125, 0]
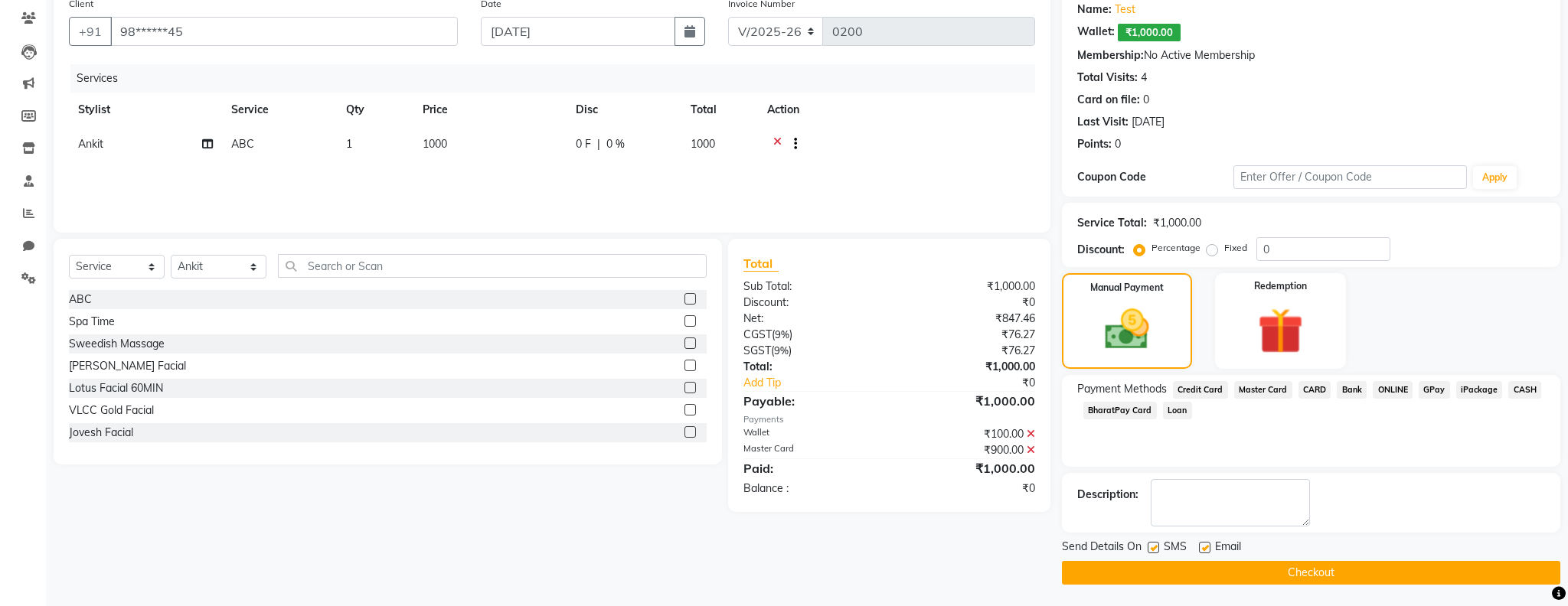
click at [1153, 542] on div at bounding box center [1152, 549] width 10 height 16
click at [1208, 547] on label at bounding box center [1205, 547] width 12 height 12
click at [1208, 547] on input "checkbox" at bounding box center [1204, 548] width 10 height 10
checkbox input "false"
click at [1150, 546] on label at bounding box center [1153, 547] width 12 height 12
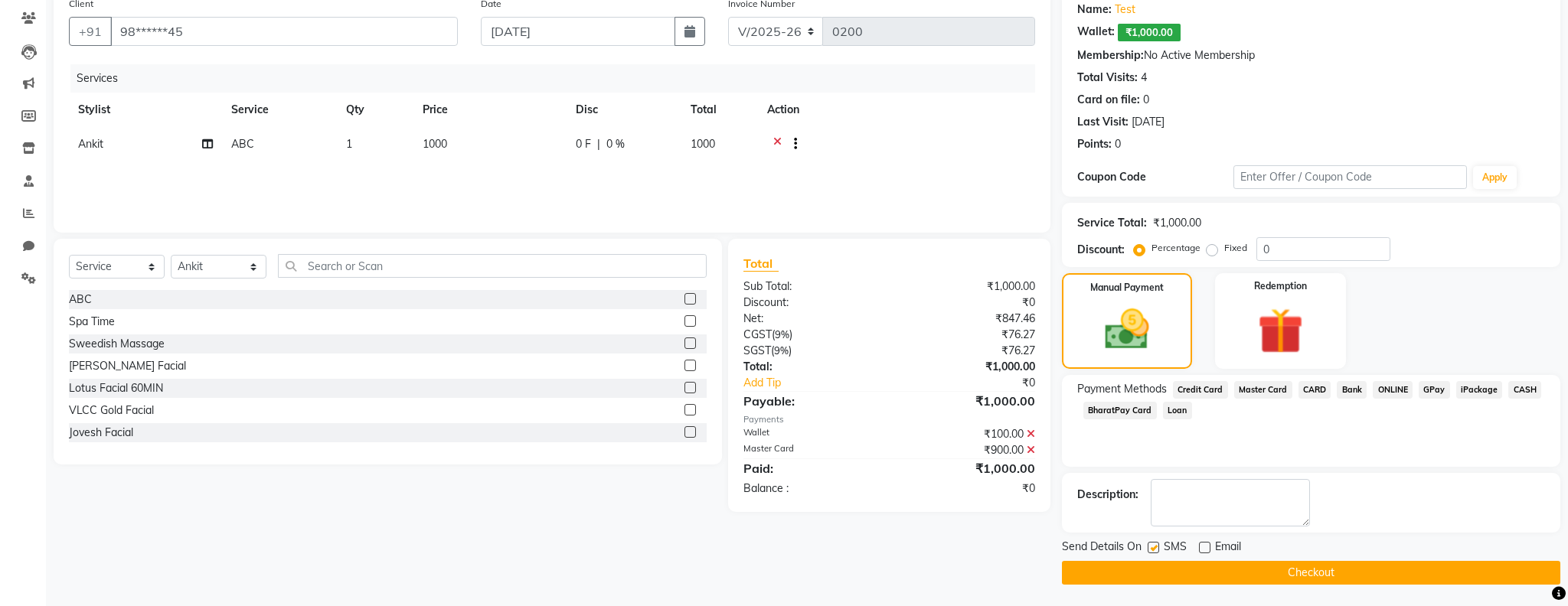
click at [1150, 546] on input "checkbox" at bounding box center [1152, 548] width 10 height 10
checkbox input "false"
click at [1234, 567] on button "Checkout" at bounding box center [1311, 573] width 498 height 23
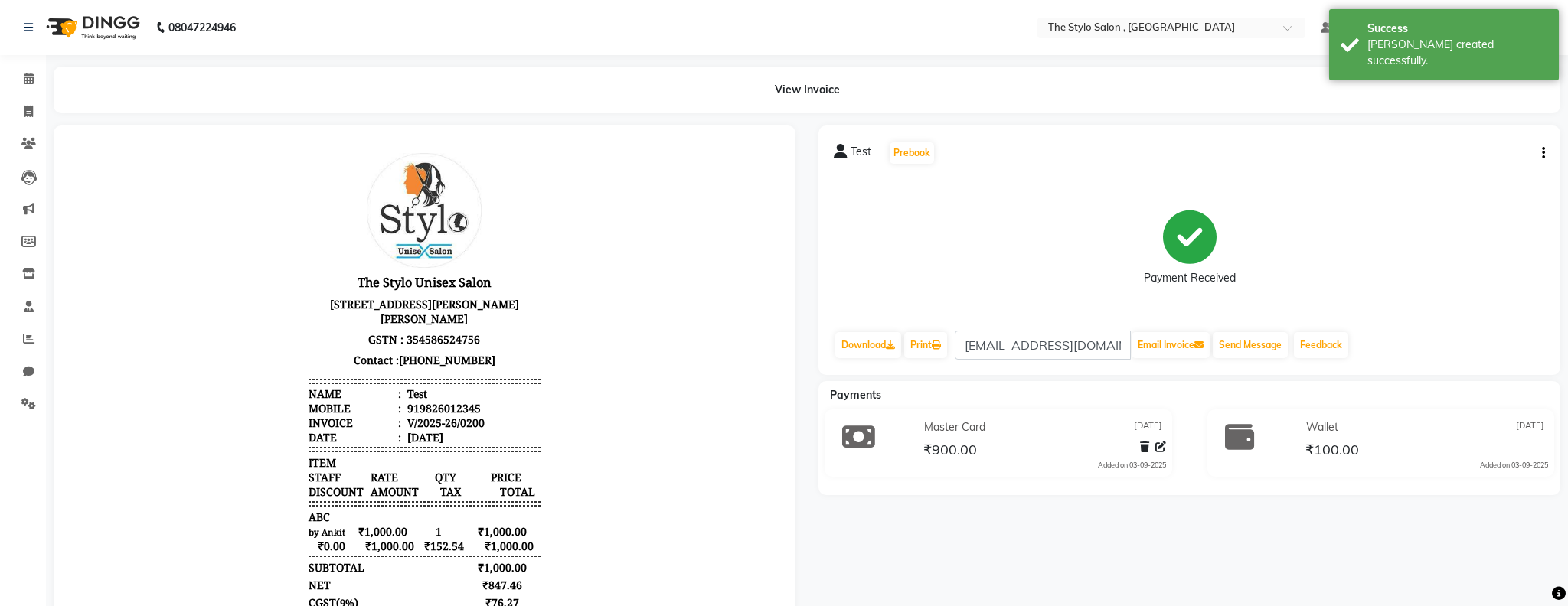
click at [1540, 150] on button "button" at bounding box center [1540, 153] width 9 height 16
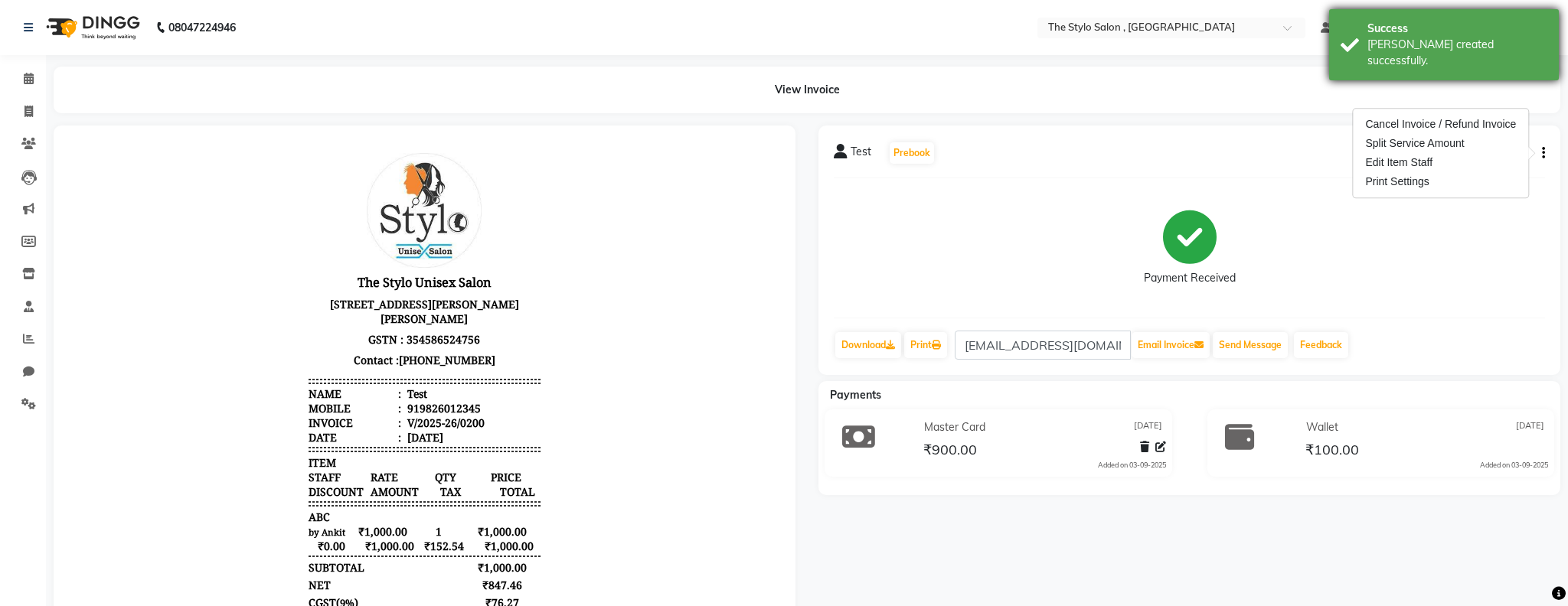
click at [1354, 44] on div "Success [PERSON_NAME] created successfully." at bounding box center [1443, 44] width 230 height 71
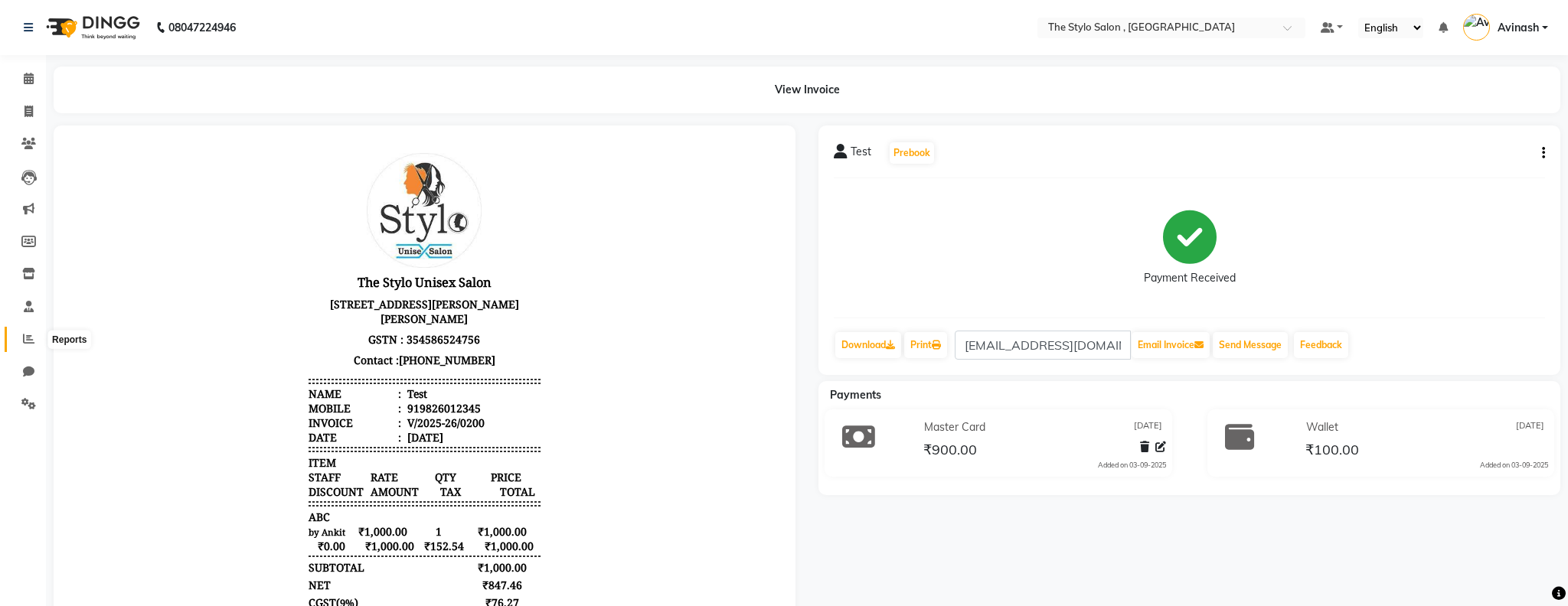
click at [23, 336] on icon at bounding box center [28, 339] width 12 height 12
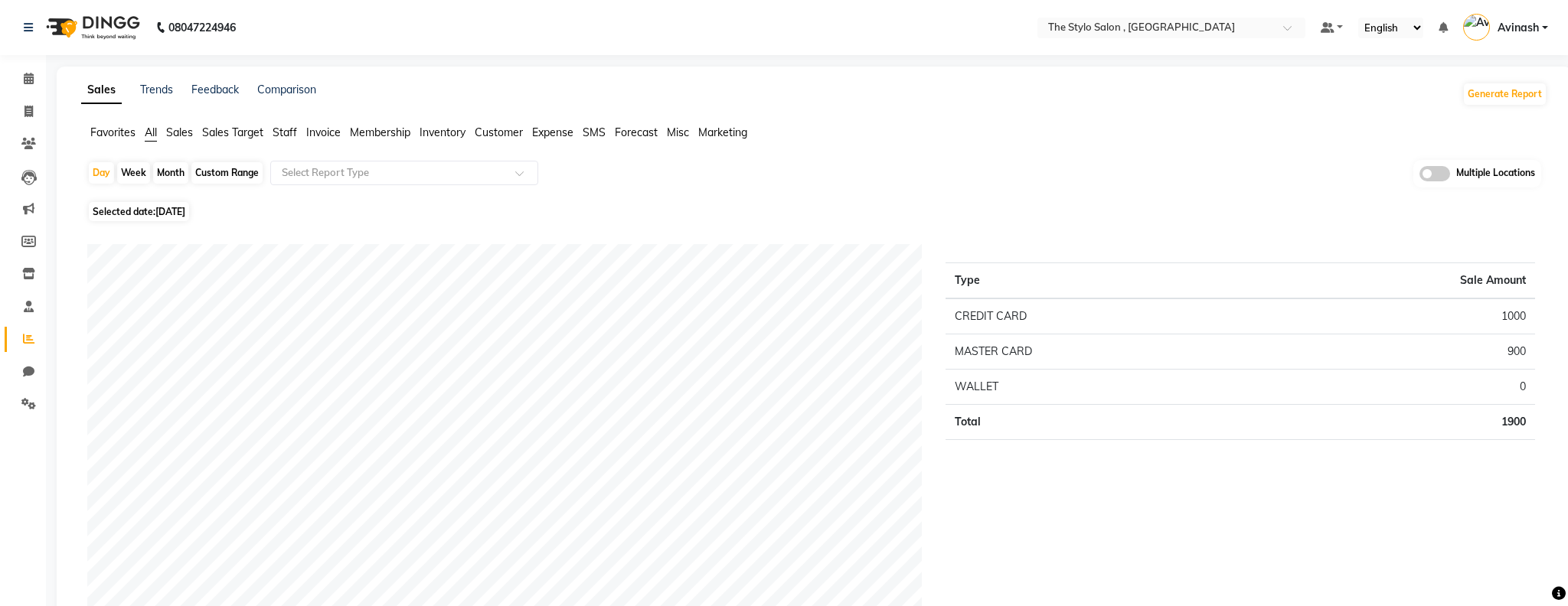
click at [317, 135] on span "Invoice" at bounding box center [323, 132] width 34 height 13
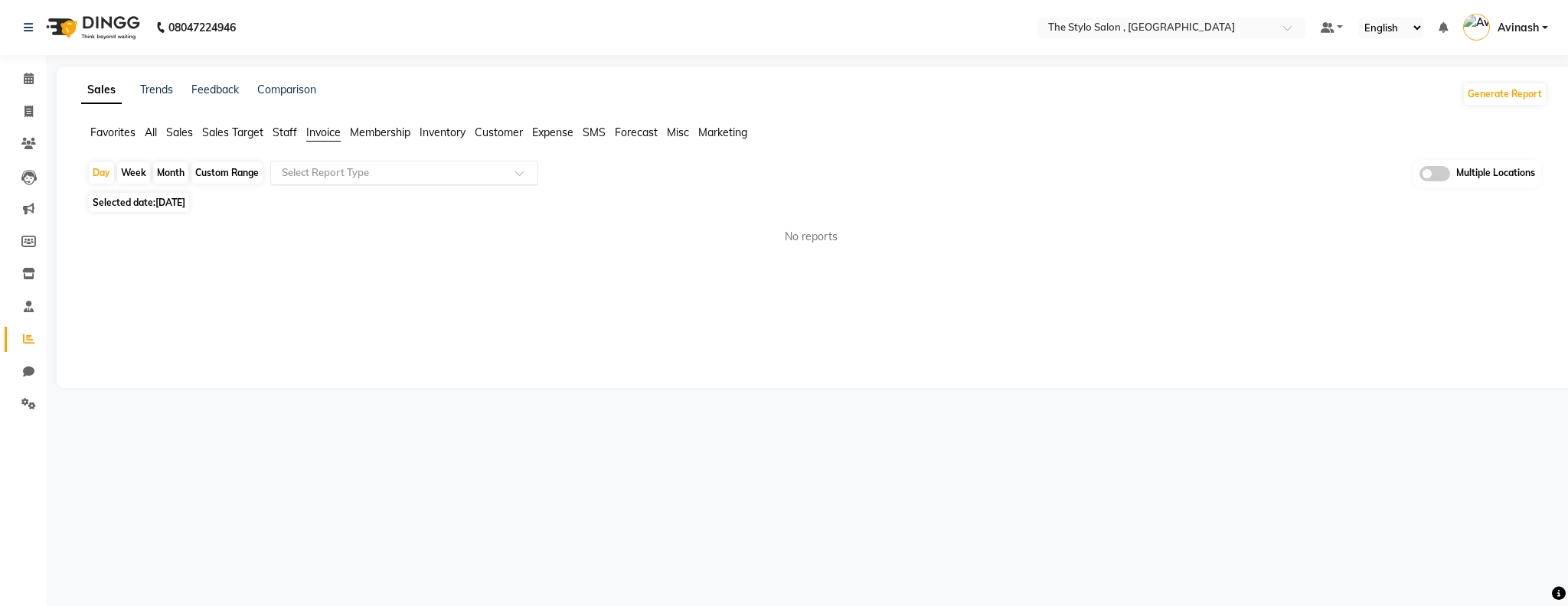
click at [457, 171] on input "text" at bounding box center [389, 173] width 221 height 15
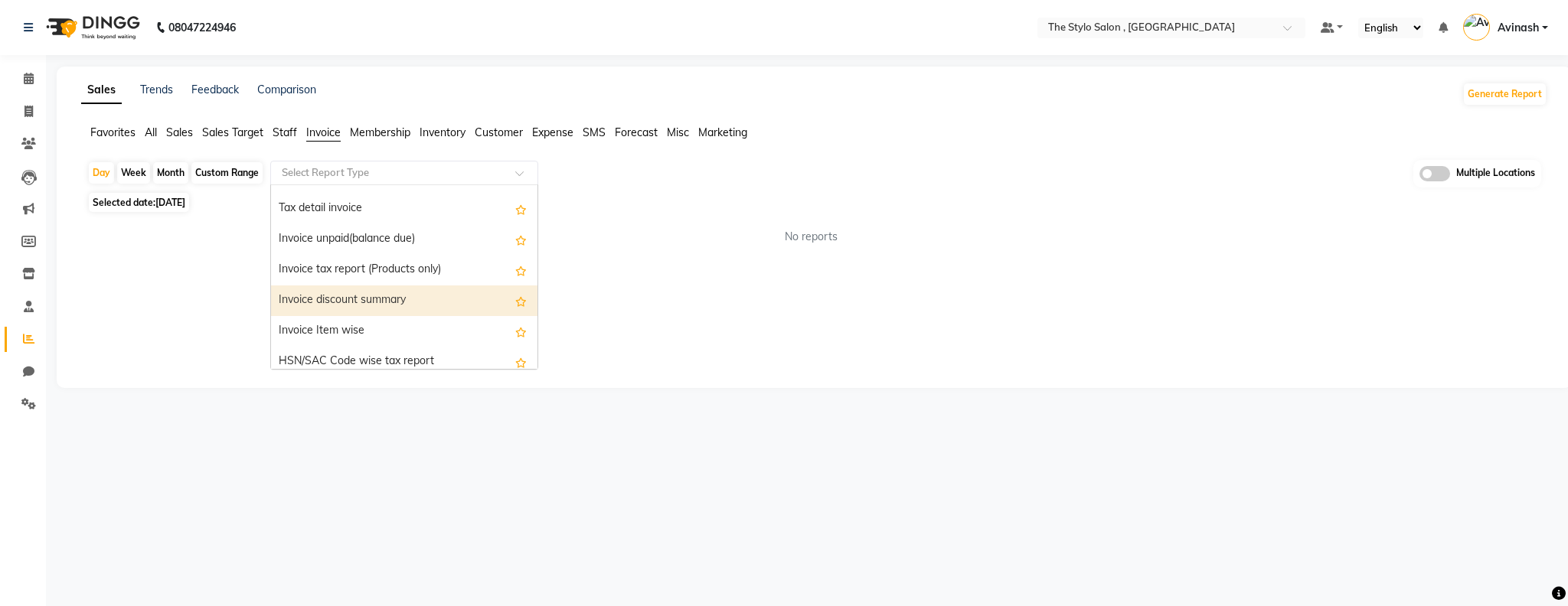
scroll to position [78, 0]
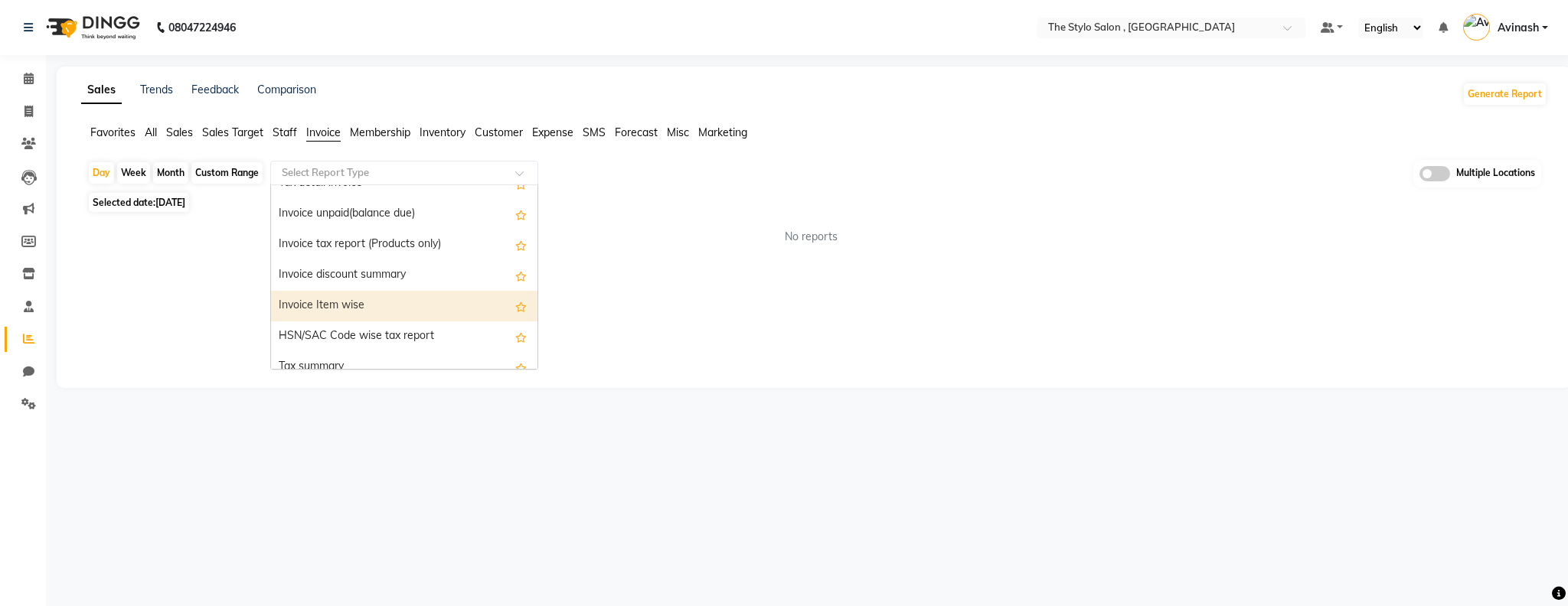
click at [375, 310] on div "Invoice Item wise" at bounding box center [404, 306] width 267 height 31
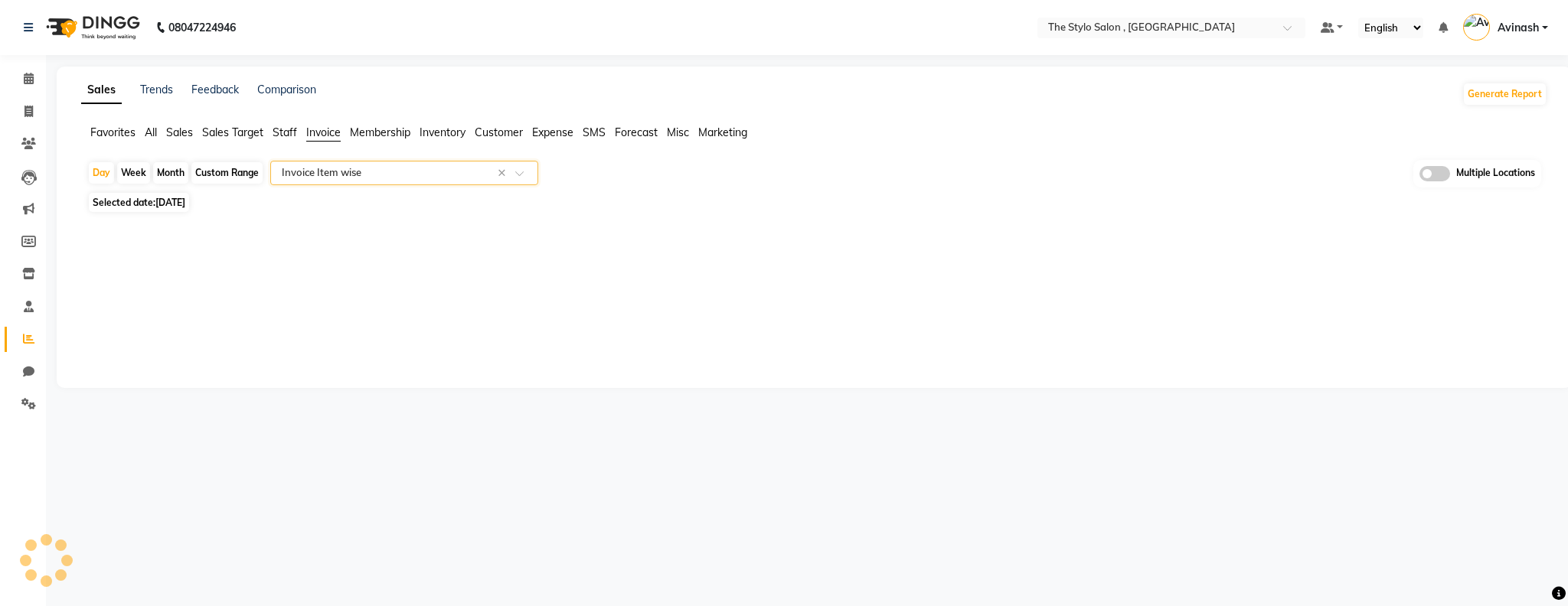
select select "pdf"
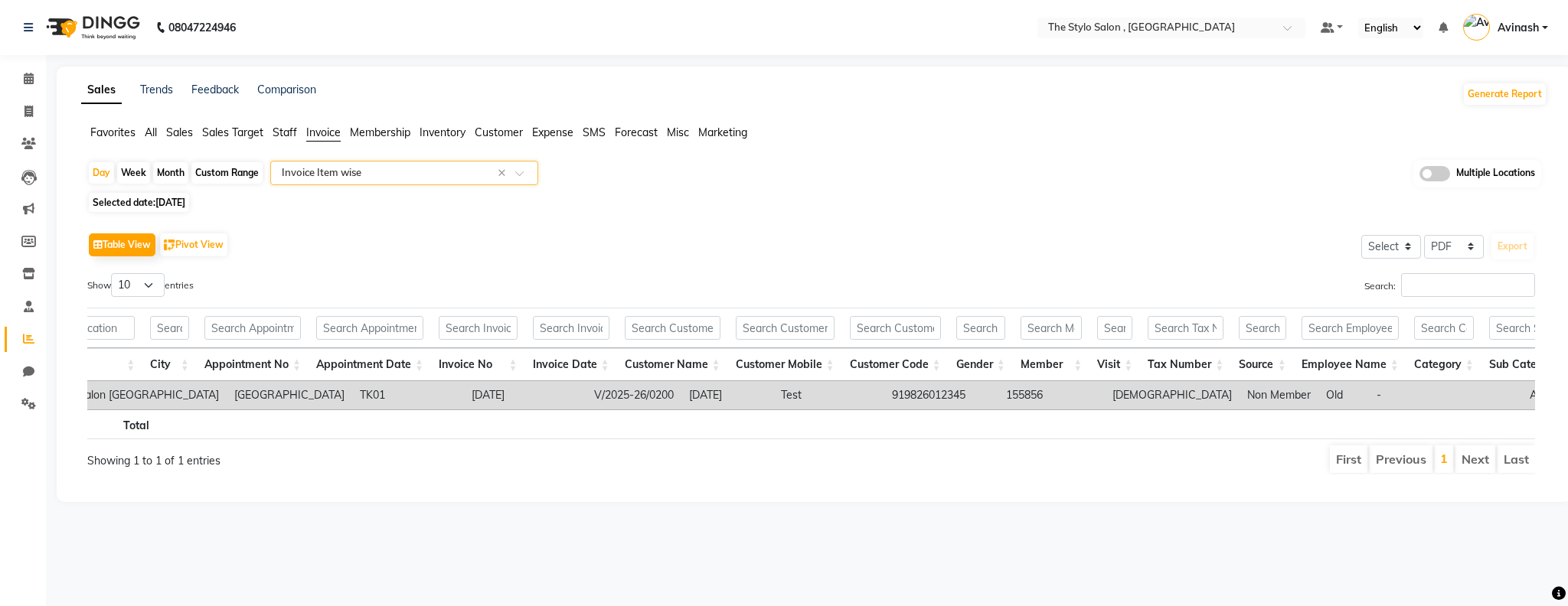
scroll to position [0, 104]
